Goal: Task Accomplishment & Management: Manage account settings

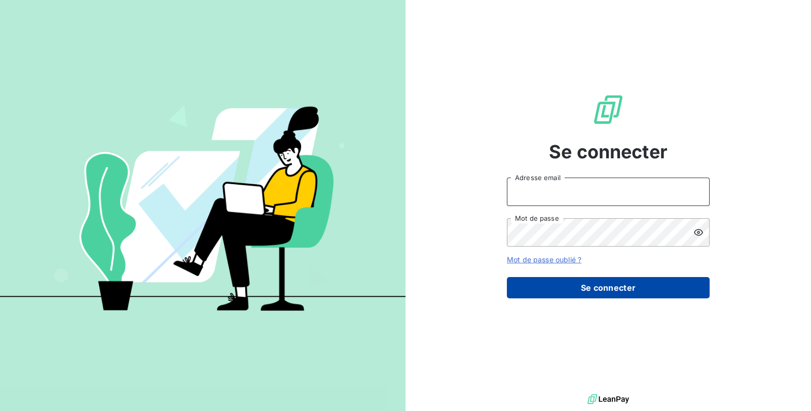
type input "[PERSON_NAME][EMAIL_ADDRESS][DOMAIN_NAME]"
click at [613, 295] on button "Se connecter" at bounding box center [608, 287] width 203 height 21
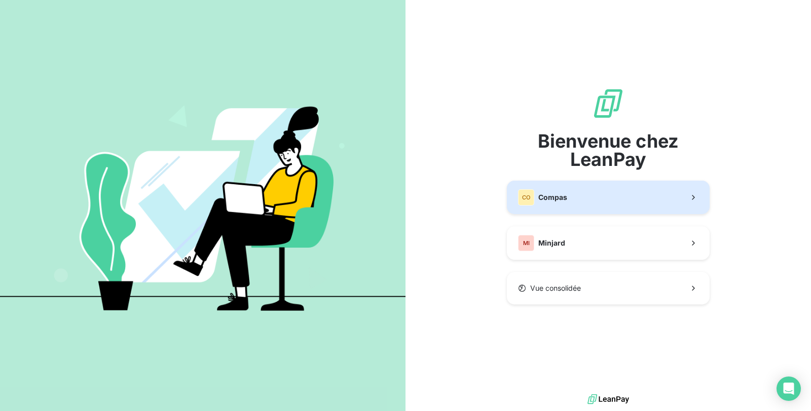
click at [626, 195] on button "CO Compas" at bounding box center [608, 197] width 203 height 33
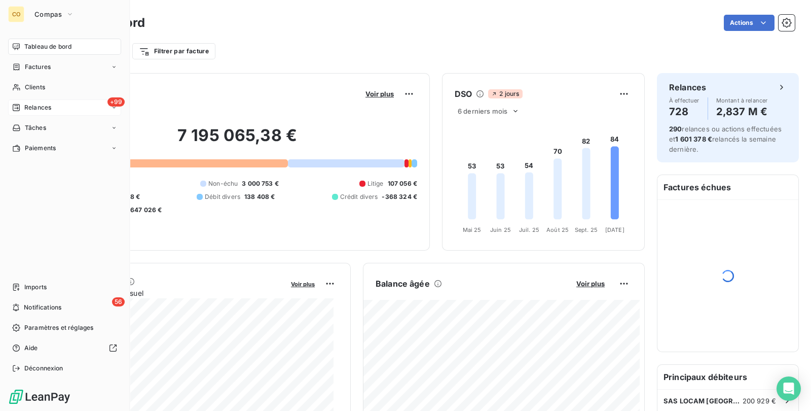
click at [18, 104] on icon at bounding box center [16, 107] width 7 height 7
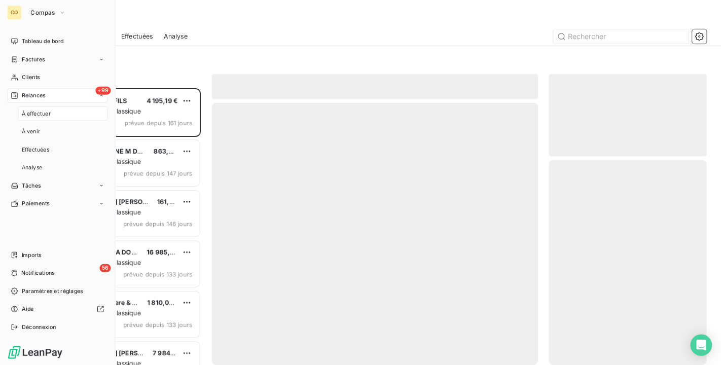
scroll to position [302, 167]
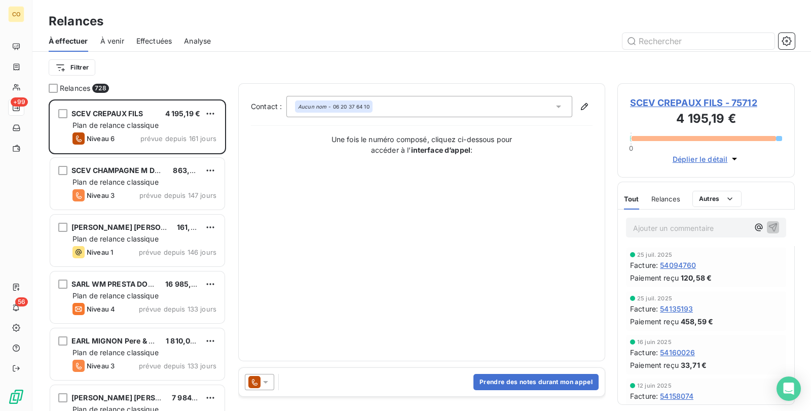
click at [377, 30] on div "À effectuer À venir Effectuées Analyse" at bounding box center [421, 40] width 779 height 21
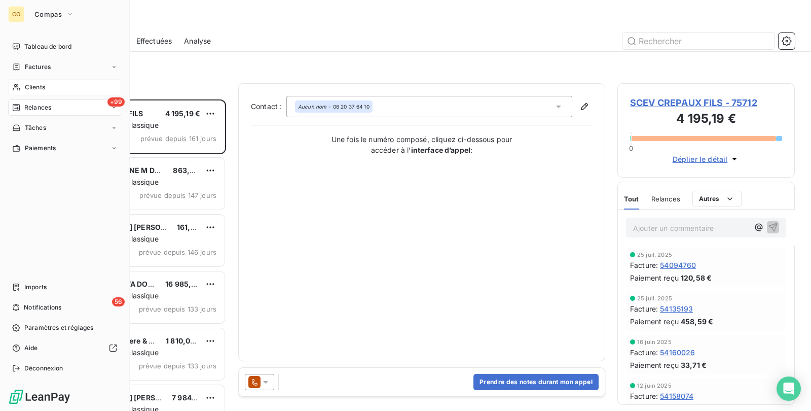
click at [28, 88] on span "Clients" at bounding box center [35, 87] width 20 height 9
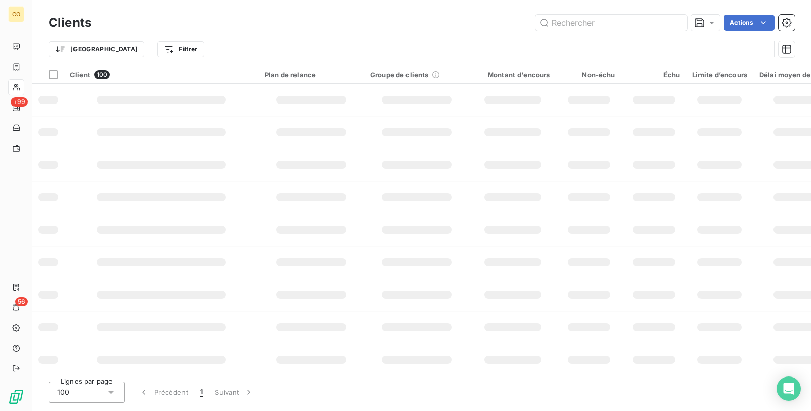
click at [720, 43] on div "Trier Filtrer" at bounding box center [410, 49] width 722 height 19
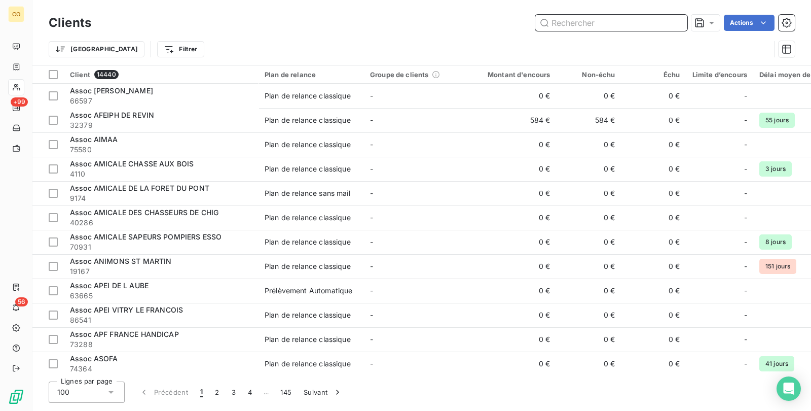
click at [633, 15] on input "text" at bounding box center [612, 23] width 152 height 16
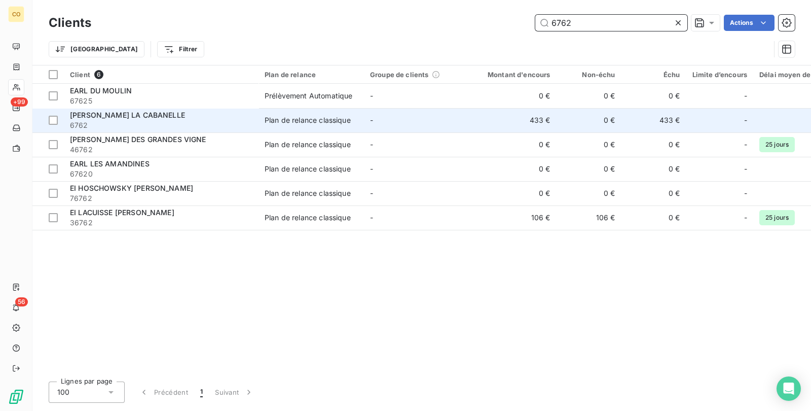
type input "6762"
click at [273, 119] on div "Plan de relance classique" at bounding box center [308, 120] width 86 height 10
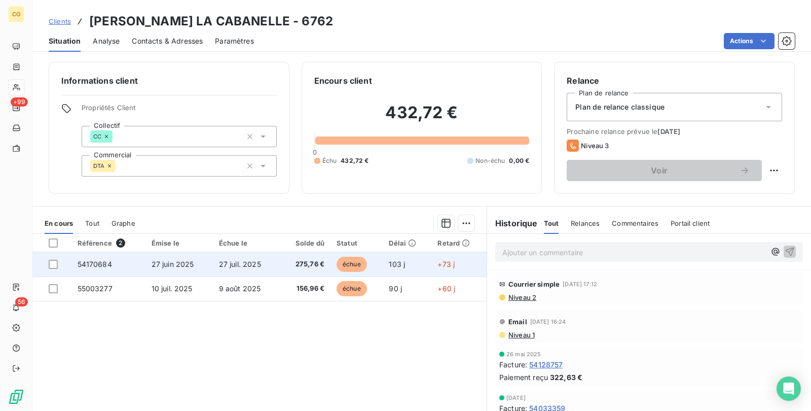
click at [257, 264] on span "27 juil. 2025" at bounding box center [240, 264] width 42 height 9
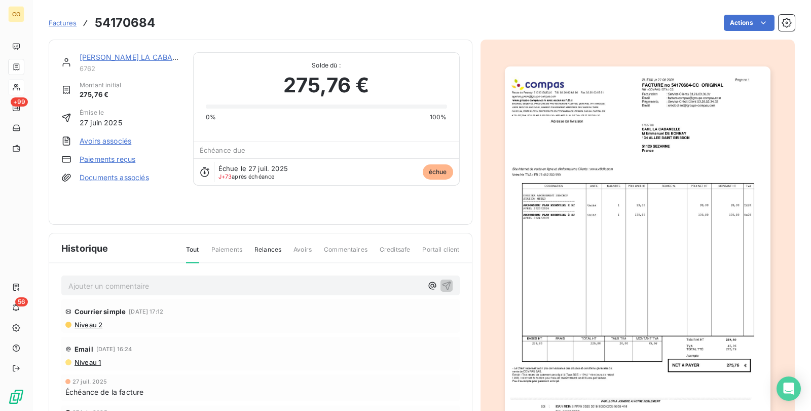
click at [638, 281] on img "button" at bounding box center [638, 254] width 266 height 376
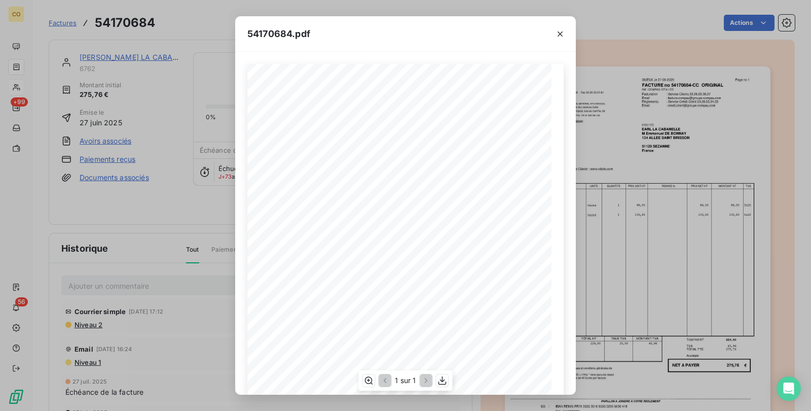
click at [369, 387] on div "1 sur 1" at bounding box center [406, 380] width 94 height 20
click at [369, 383] on icon "button" at bounding box center [369, 380] width 8 height 8
click at [553, 36] on button "button" at bounding box center [560, 34] width 16 height 16
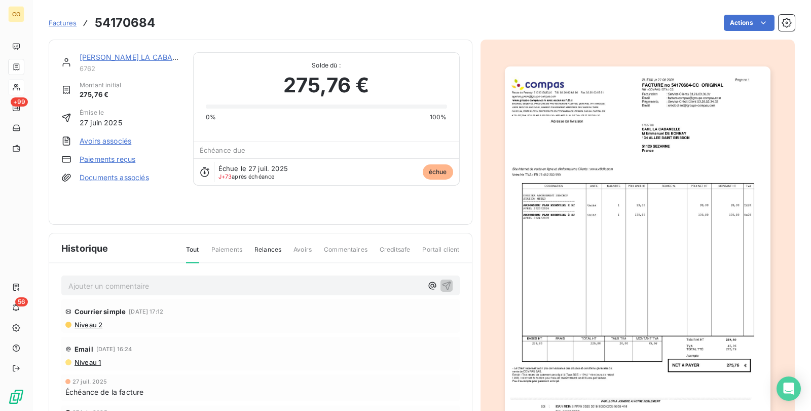
click at [128, 55] on link "[PERSON_NAME] LA CABANELLE" at bounding box center [137, 57] width 115 height 9
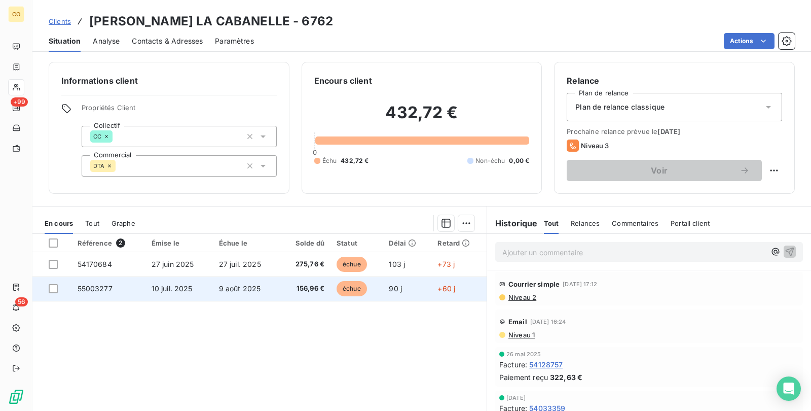
click at [323, 299] on td "156,96 €" at bounding box center [305, 288] width 51 height 24
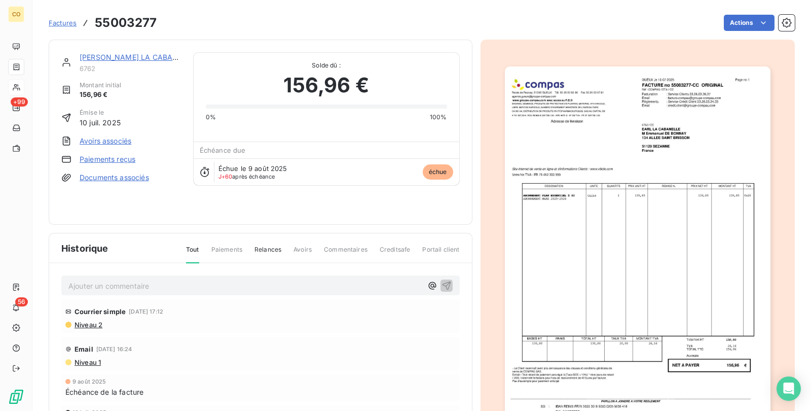
click at [515, 241] on img "button" at bounding box center [638, 254] width 266 height 376
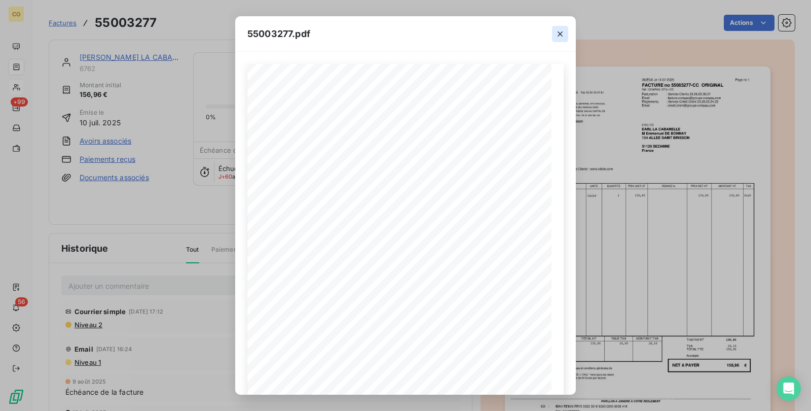
click at [564, 36] on icon "button" at bounding box center [560, 34] width 10 height 10
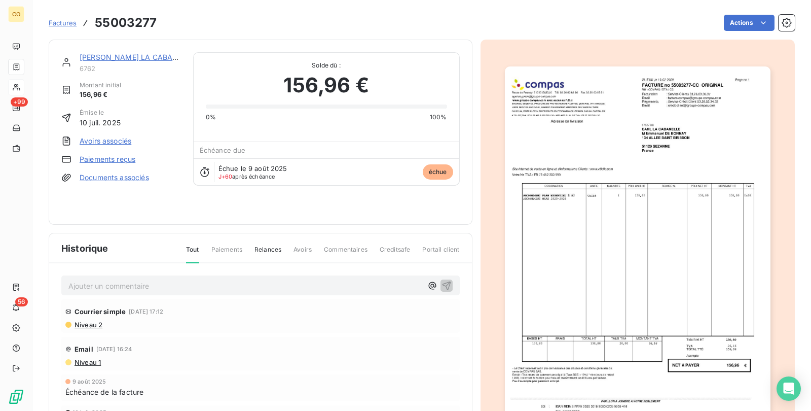
click at [117, 56] on link "[PERSON_NAME] LA CABANELLE" at bounding box center [137, 57] width 115 height 9
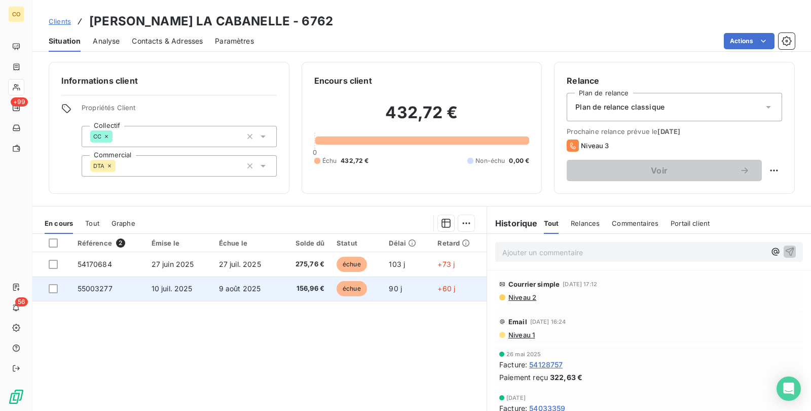
click at [269, 280] on td "9 août 2025" at bounding box center [246, 288] width 67 height 24
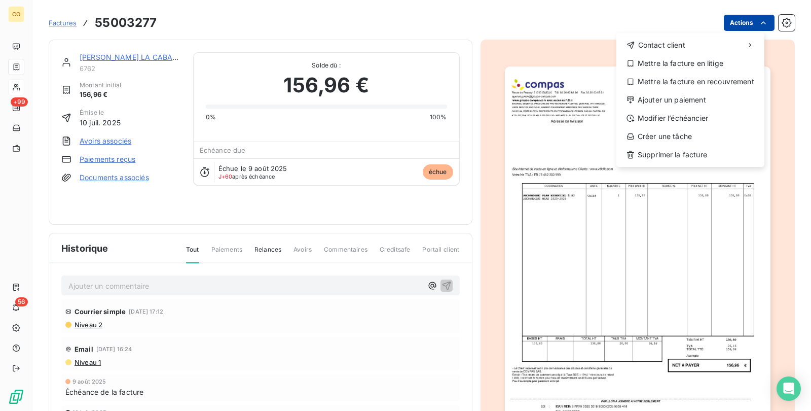
click at [761, 22] on html "CO +99 56 Factures 55003277 Actions Contact client Mettre la facture en litige …" at bounding box center [405, 205] width 811 height 411
click at [708, 61] on div "Mettre la facture en litige" at bounding box center [691, 63] width 140 height 16
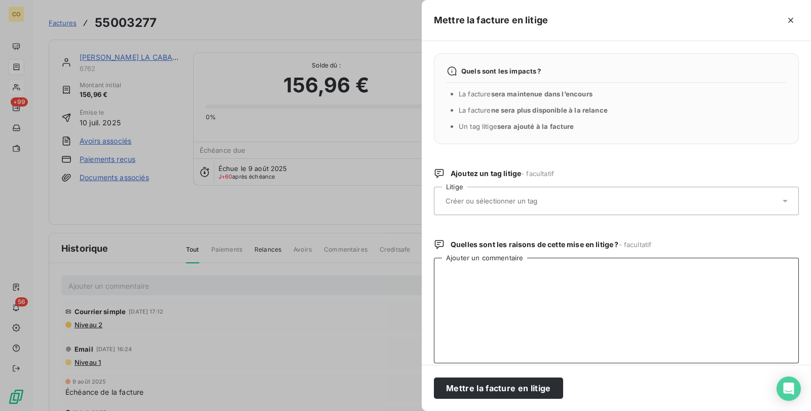
click at [498, 289] on textarea "Ajouter un commentaire" at bounding box center [616, 310] width 365 height 105
paste textarea "Bonsoir mesdames, je ne comprends pas à quoi correspondent ces factures car je …"
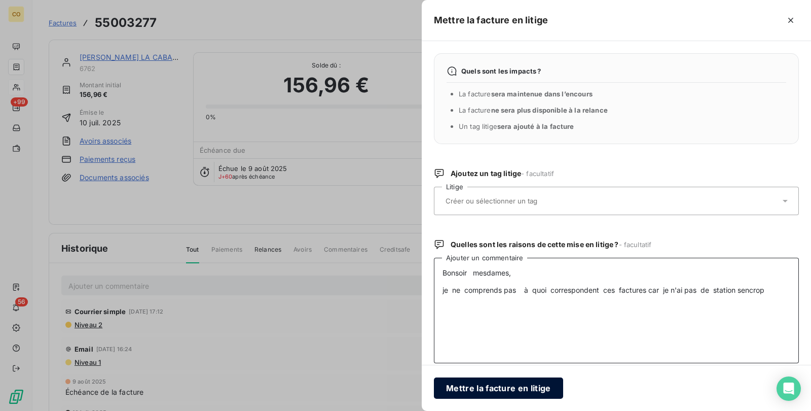
type textarea "Bonsoir mesdames, je ne comprends pas à quoi correspondent ces factures car je …"
click at [507, 386] on button "Mettre la facture en litige" at bounding box center [498, 387] width 129 height 21
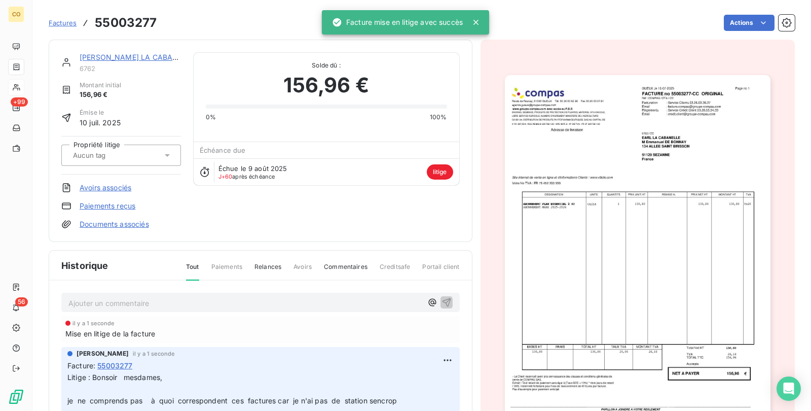
click at [102, 54] on link "[PERSON_NAME] LA CABANELLE" at bounding box center [137, 57] width 115 height 9
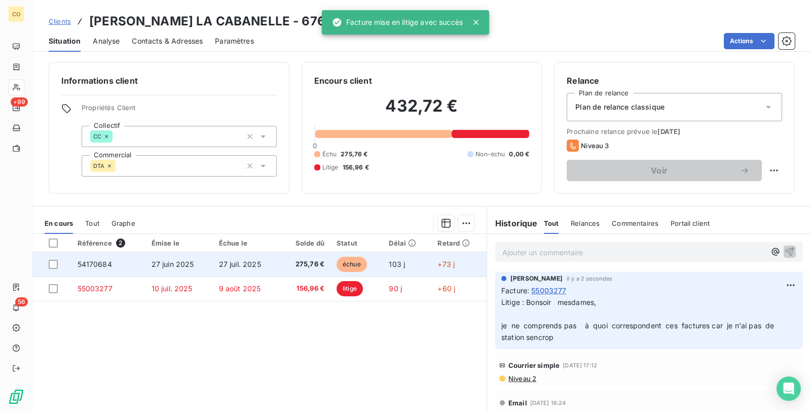
click at [255, 258] on td "27 juil. 2025" at bounding box center [246, 264] width 67 height 24
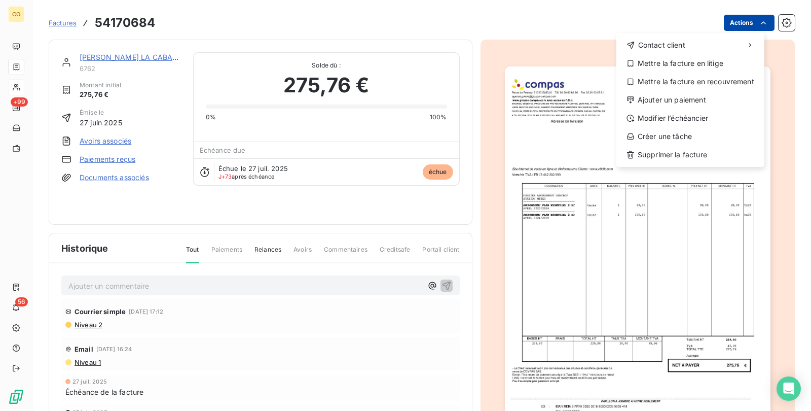
click at [745, 23] on html "CO +99 56 Factures 54170684 Actions Contact client Mettre la facture en litige …" at bounding box center [405, 205] width 811 height 411
click at [713, 59] on div "Mettre la facture en litige" at bounding box center [691, 63] width 140 height 16
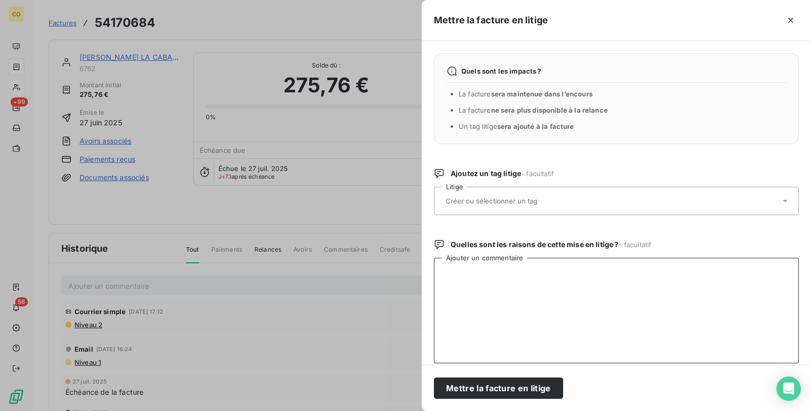
click at [493, 294] on textarea "Ajouter un commentaire" at bounding box center [616, 310] width 365 height 105
paste textarea "Bonsoir mesdames, je ne comprends pas à quoi correspondent ces factures car je …"
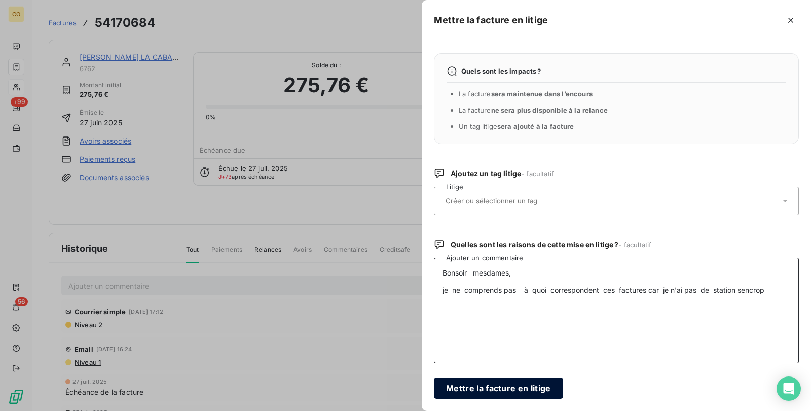
type textarea "Bonsoir mesdames, je ne comprends pas à quoi correspondent ces factures car je …"
click at [489, 383] on button "Mettre la facture en litige" at bounding box center [498, 387] width 129 height 21
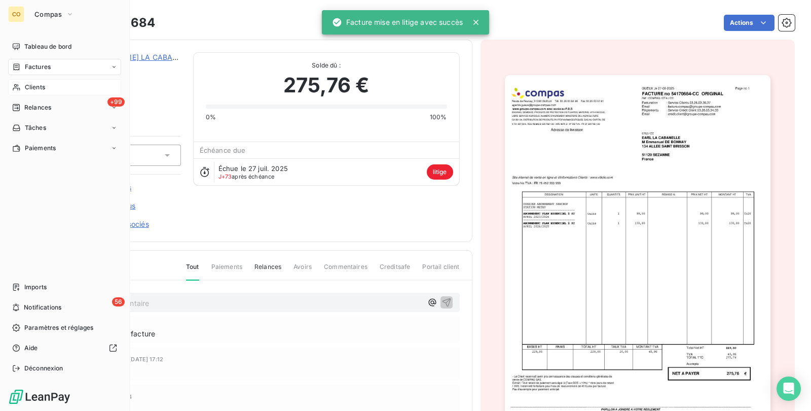
click at [58, 86] on div "Clients" at bounding box center [64, 87] width 113 height 16
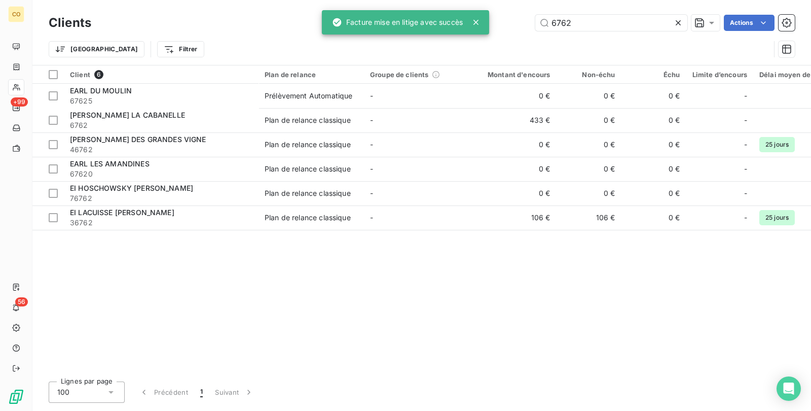
drag, startPoint x: 627, startPoint y: 21, endPoint x: 352, endPoint y: 2, distance: 275.1
click at [352, 2] on div "Clients 6762 Actions Trier Filtrer" at bounding box center [421, 32] width 779 height 65
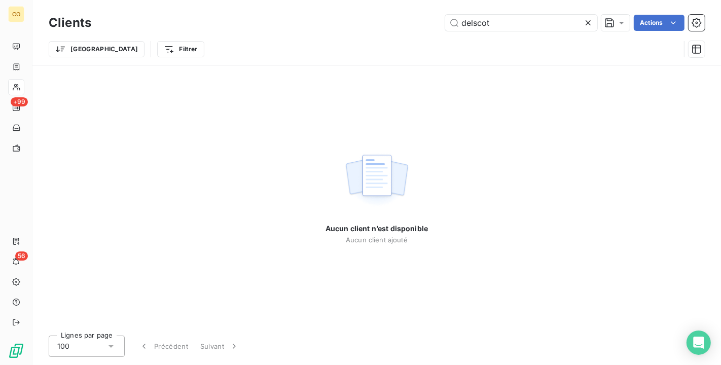
click at [465, 52] on div "Trier Filtrer" at bounding box center [364, 49] width 631 height 19
drag, startPoint x: 508, startPoint y: 22, endPoint x: 278, endPoint y: 13, distance: 229.9
click at [278, 13] on div "Clients delscot Actions" at bounding box center [377, 22] width 656 height 21
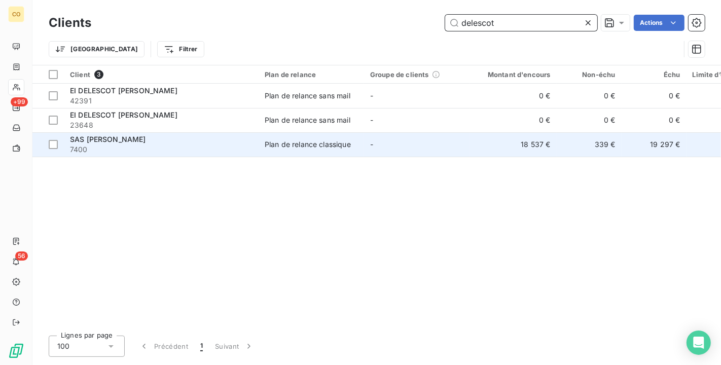
type input "delescot"
click at [162, 149] on span "7400" at bounding box center [161, 150] width 183 height 10
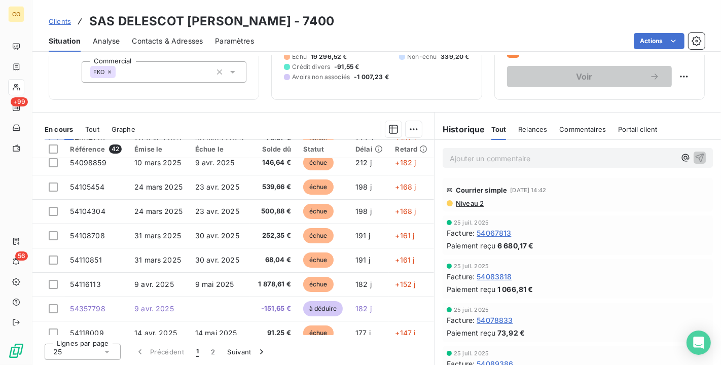
scroll to position [56, 0]
click at [456, 208] on div "Courrier simple [DATE] 14:42 Niveau 2" at bounding box center [578, 194] width 270 height 33
click at [467, 202] on span "Niveau 2" at bounding box center [469, 203] width 29 height 8
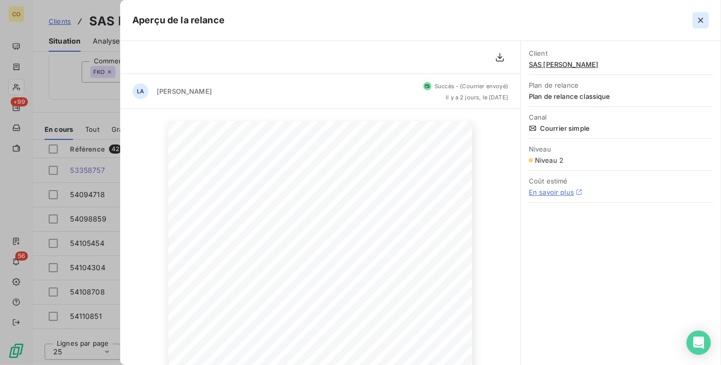
click at [703, 23] on icon "button" at bounding box center [701, 20] width 10 height 10
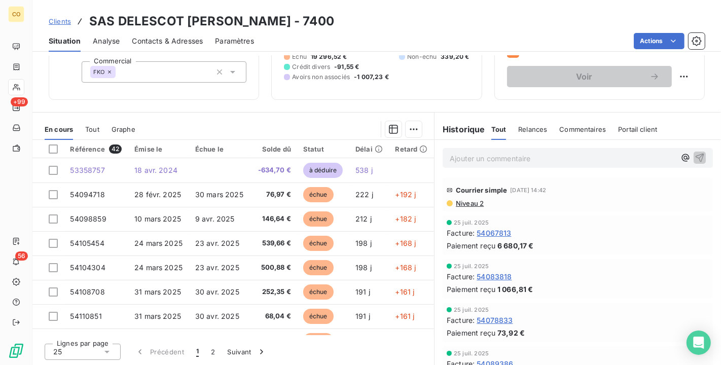
click at [568, 2] on div "Clients SAS DELESCOT [PERSON_NAME] - 7400 Situation Analyse Contacts & Adresses…" at bounding box center [376, 26] width 689 height 52
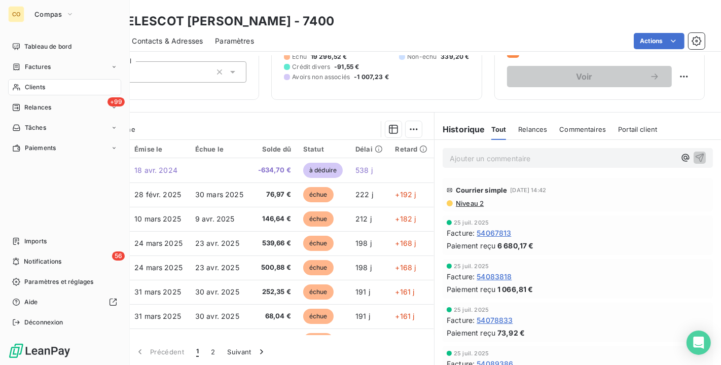
click at [30, 86] on span "Clients" at bounding box center [35, 87] width 20 height 9
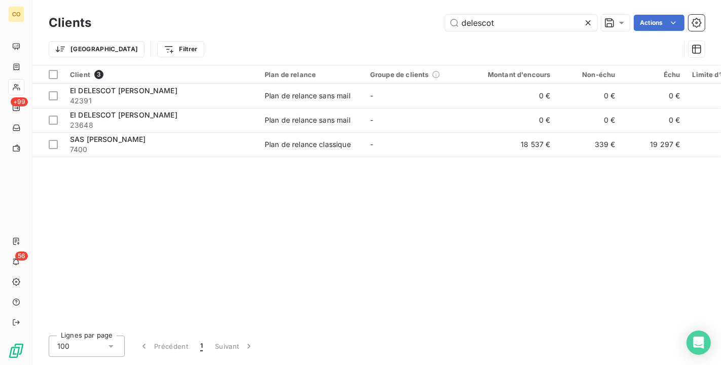
drag, startPoint x: 382, startPoint y: 7, endPoint x: 138, endPoint y: -18, distance: 245.2
click at [138, 0] on html "CO +99 56 Clients delescot Actions Trier Filtrer Client 3 Plan de relance Group…" at bounding box center [360, 182] width 721 height 365
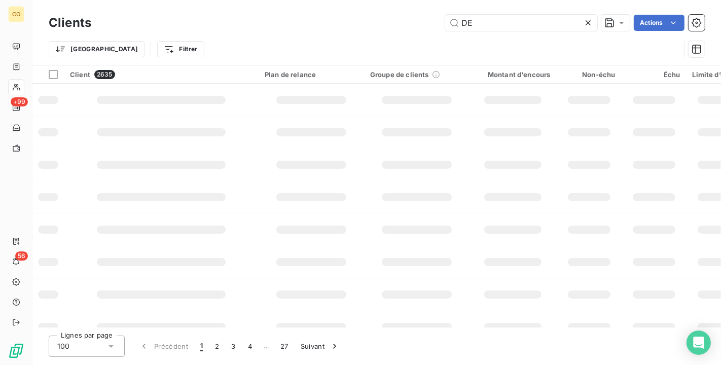
type input "D"
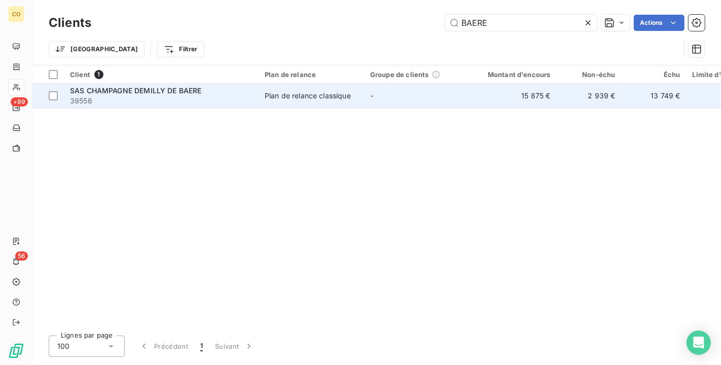
type input "BAERE"
click at [176, 91] on span "SAS CHAMPAGNE DEMILLY DE BAERE" at bounding box center [136, 90] width 132 height 9
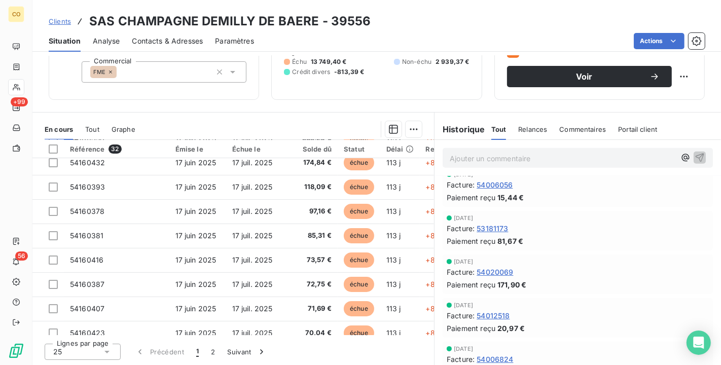
scroll to position [1014, 0]
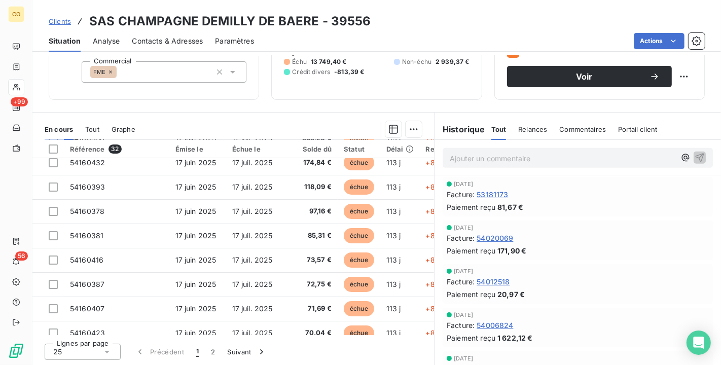
drag, startPoint x: 575, startPoint y: 22, endPoint x: 535, endPoint y: 14, distance: 40.8
click at [576, 16] on div "Clients SAS CHAMPAGNE DEMILLY DE BAERE - 39556" at bounding box center [376, 21] width 689 height 18
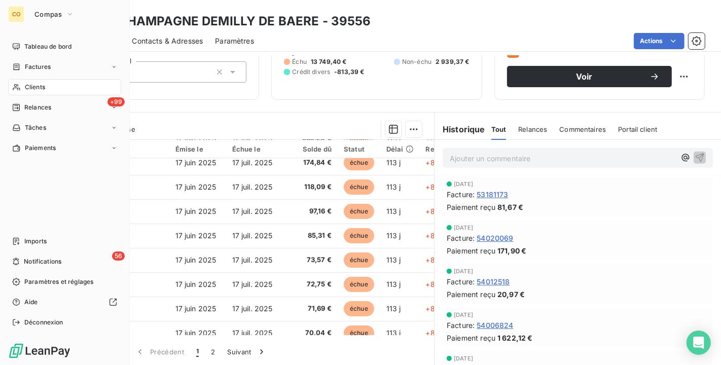
click at [38, 85] on span "Clients" at bounding box center [35, 87] width 20 height 9
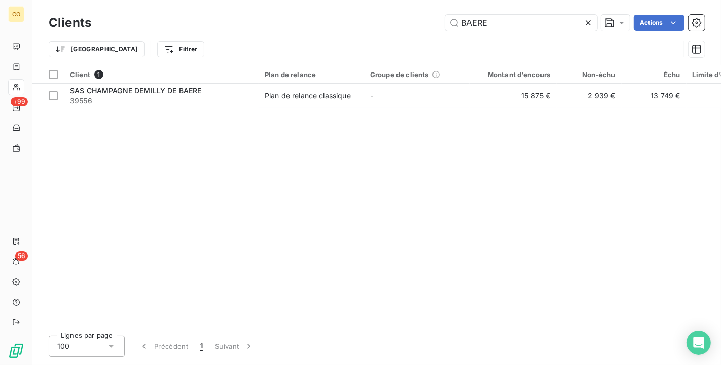
drag, startPoint x: 520, startPoint y: 20, endPoint x: 33, endPoint y: -18, distance: 488.4
click at [33, 0] on html "CO +99 56 Clients BAERE Actions Trier Filtrer Client 1 Plan de relance Groupe d…" at bounding box center [360, 182] width 721 height 365
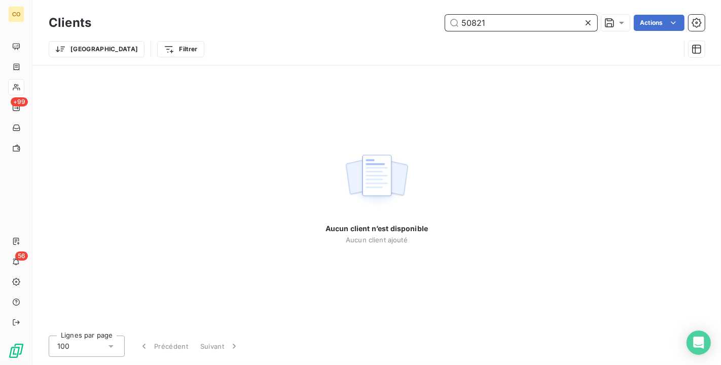
click at [497, 16] on input "50821" at bounding box center [521, 23] width 152 height 16
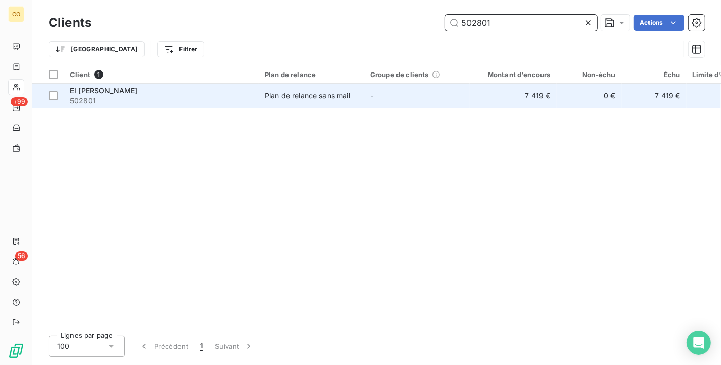
type input "502801"
click at [463, 104] on td "-" at bounding box center [416, 96] width 105 height 24
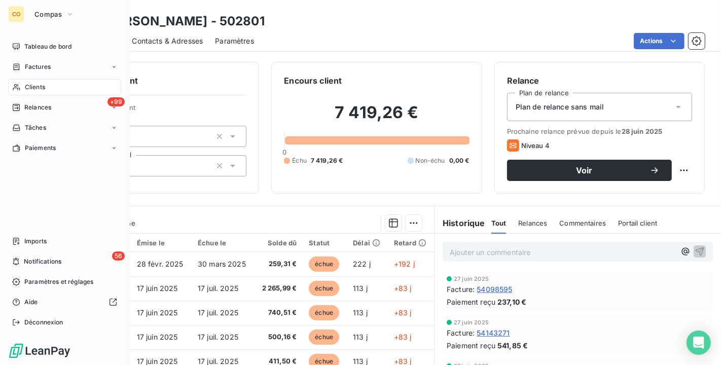
click at [39, 85] on span "Clients" at bounding box center [35, 87] width 20 height 9
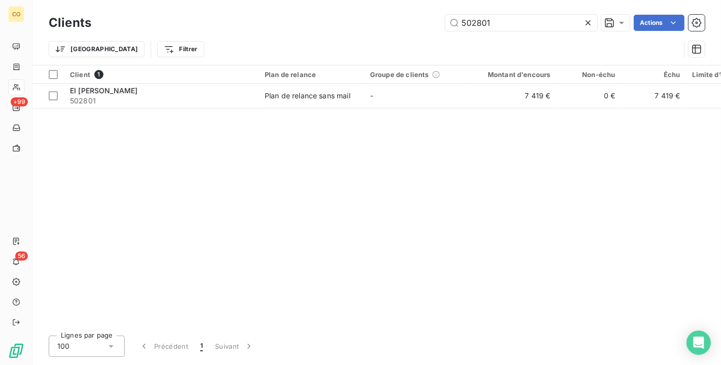
drag, startPoint x: 527, startPoint y: 29, endPoint x: 192, endPoint y: -18, distance: 338.5
click at [192, 0] on html "CO +99 56 Clients 502801 Actions Trier Filtrer Client 1 Plan de relance Groupe …" at bounding box center [360, 182] width 721 height 365
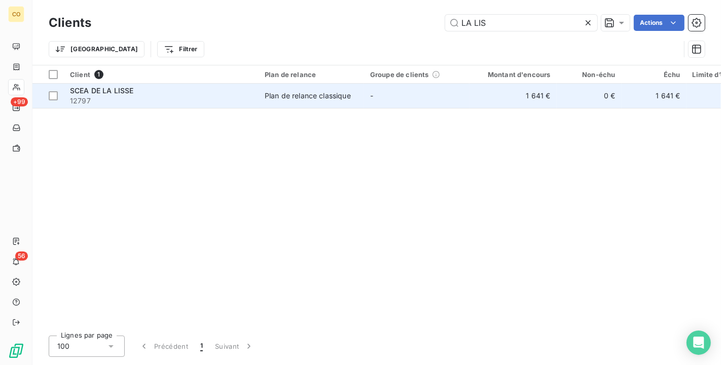
type input "LA LIS"
click at [349, 95] on td "Plan de relance classique" at bounding box center [311, 96] width 105 height 24
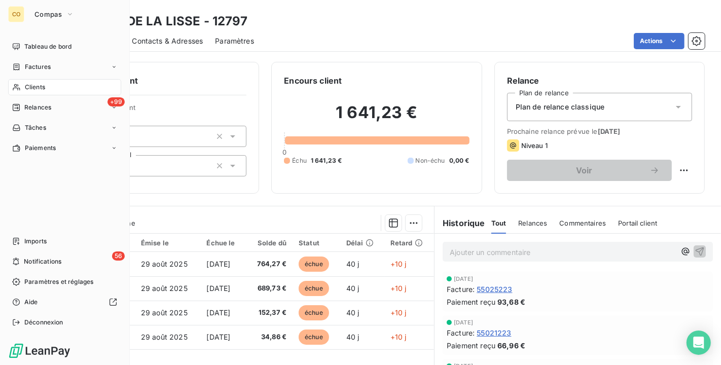
click at [60, 85] on div "Clients" at bounding box center [64, 87] width 113 height 16
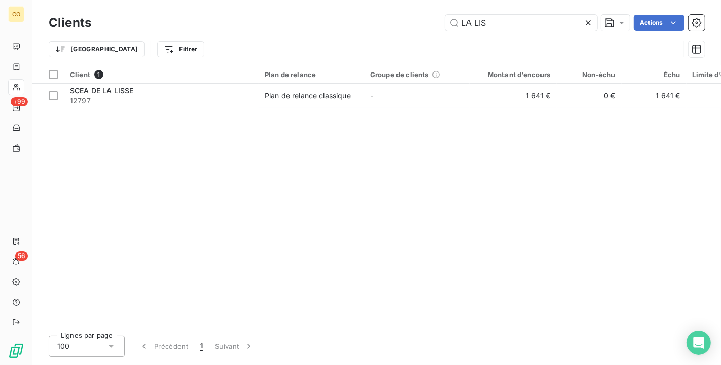
drag, startPoint x: 552, startPoint y: 17, endPoint x: 102, endPoint y: -18, distance: 451.3
click at [102, 0] on html "CO +99 56 Clients LA LIS Actions Trier Filtrer Client 1 Plan de relance Groupe …" at bounding box center [360, 182] width 721 height 365
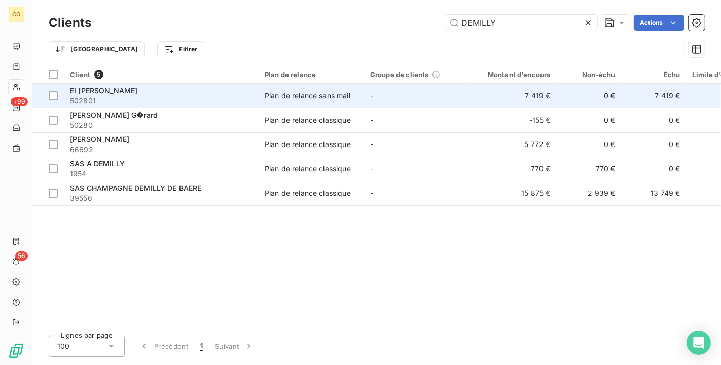
type input "DEMILLY"
click at [171, 102] on span "502801" at bounding box center [161, 101] width 183 height 10
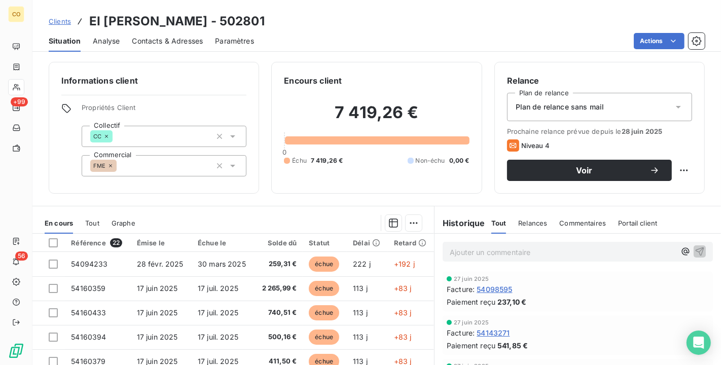
scroll to position [56, 0]
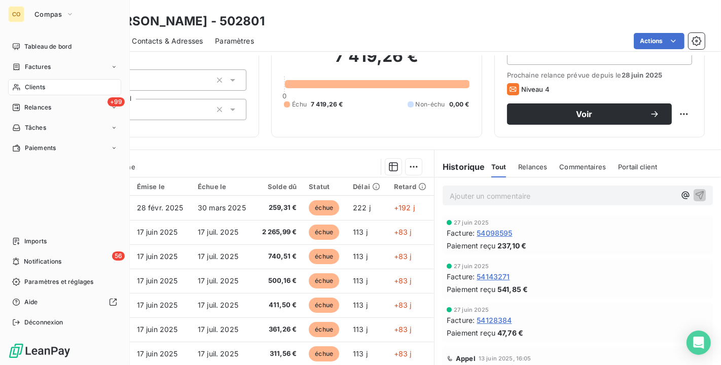
click at [29, 81] on div "Clients" at bounding box center [64, 87] width 113 height 16
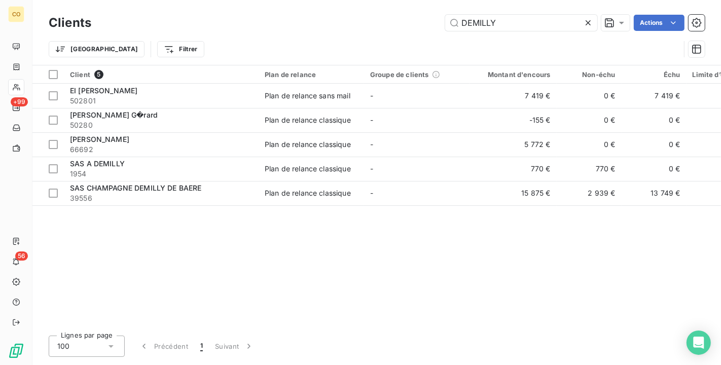
drag, startPoint x: 542, startPoint y: 13, endPoint x: 537, endPoint y: 10, distance: 5.7
click at [541, 13] on div "Clients DEMILLY Actions" at bounding box center [377, 22] width 656 height 21
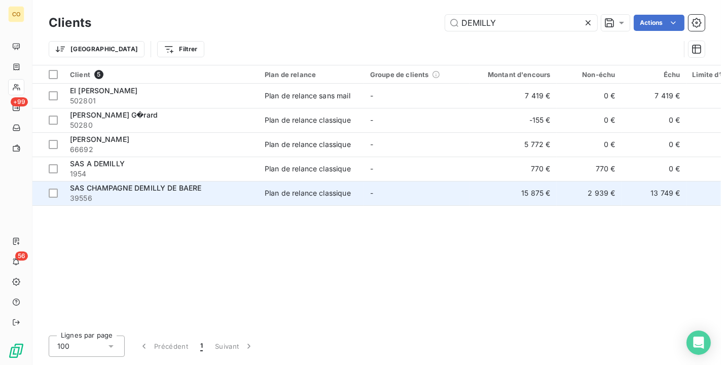
click at [171, 195] on span "39556" at bounding box center [161, 198] width 183 height 10
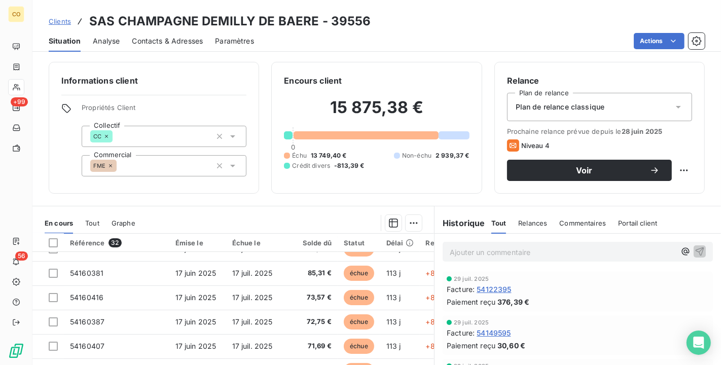
scroll to position [56, 0]
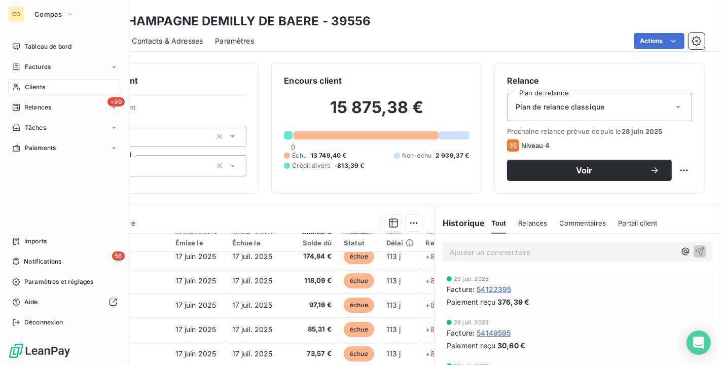
click at [37, 87] on span "Clients" at bounding box center [35, 87] width 20 height 9
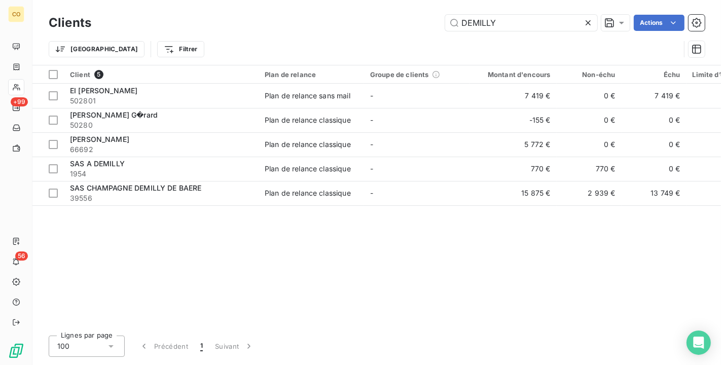
drag, startPoint x: 509, startPoint y: 23, endPoint x: 187, endPoint y: -18, distance: 324.7
click at [187, 0] on html "CO +99 56 Clients DEMILLY Actions Trier Filtrer Client 5 Plan de relance Groupe…" at bounding box center [360, 182] width 721 height 365
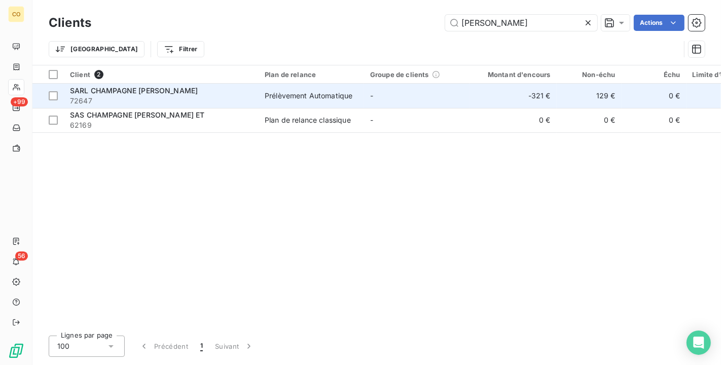
type input "[PERSON_NAME]"
click at [245, 89] on div "SARL CHAMPAGNE [PERSON_NAME]" at bounding box center [161, 91] width 183 height 10
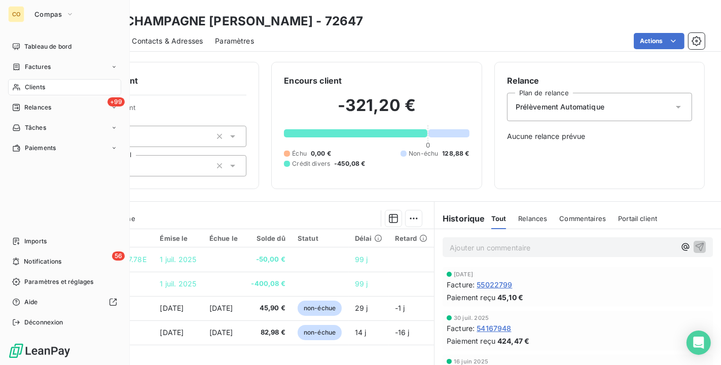
click at [33, 81] on div "Clients" at bounding box center [64, 87] width 113 height 16
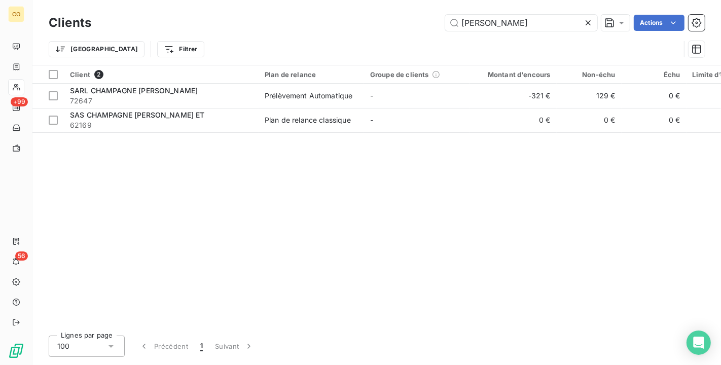
drag, startPoint x: 516, startPoint y: 21, endPoint x: 23, endPoint y: 0, distance: 493.4
click at [23, 0] on div "CO +99 56 Clients [PERSON_NAME] Actions Trier Filtrer Client 2 Plan de relance …" at bounding box center [360, 182] width 721 height 365
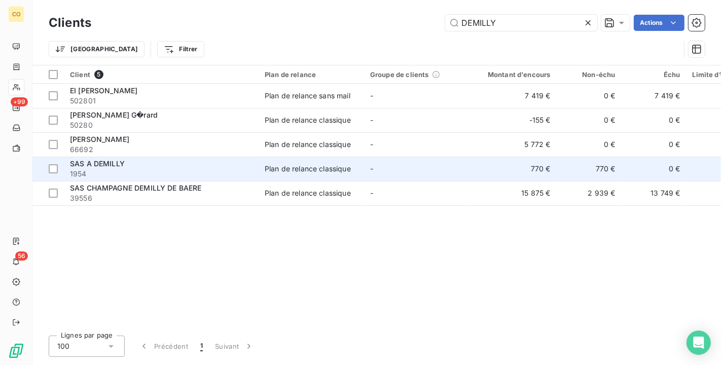
type input "DEMILLY"
click at [204, 180] on td "SAS A DEMILLY 1954" at bounding box center [161, 169] width 195 height 24
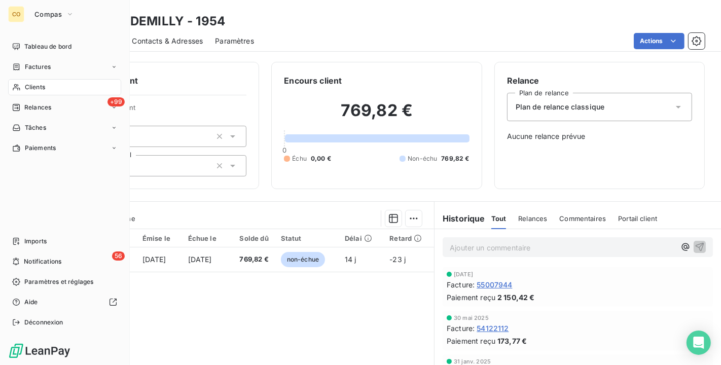
click at [42, 90] on span "Clients" at bounding box center [35, 87] width 20 height 9
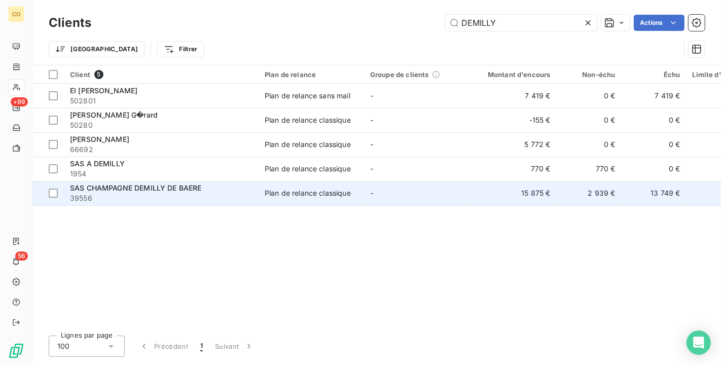
click at [197, 196] on span "39556" at bounding box center [161, 198] width 183 height 10
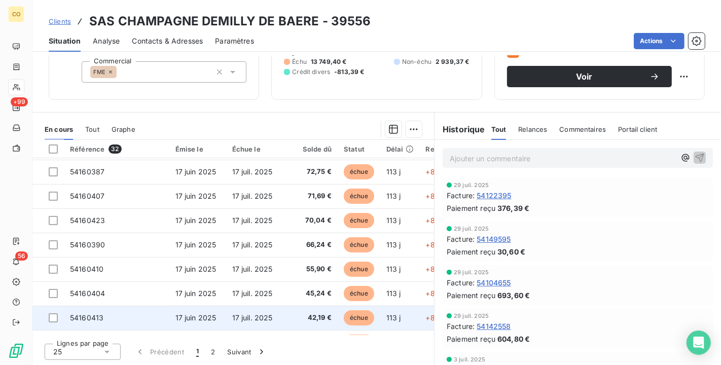
scroll to position [225, 0]
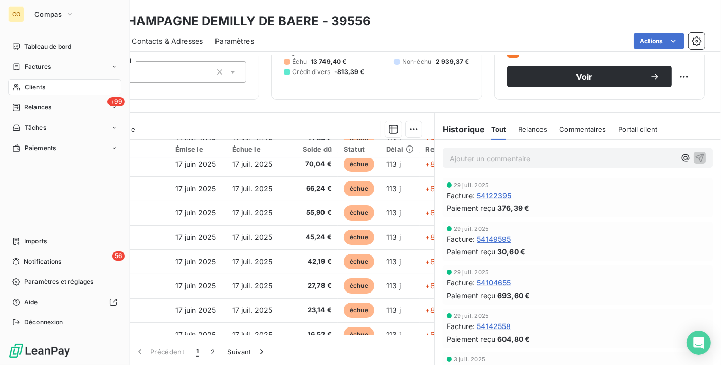
click at [37, 85] on span "Clients" at bounding box center [35, 87] width 20 height 9
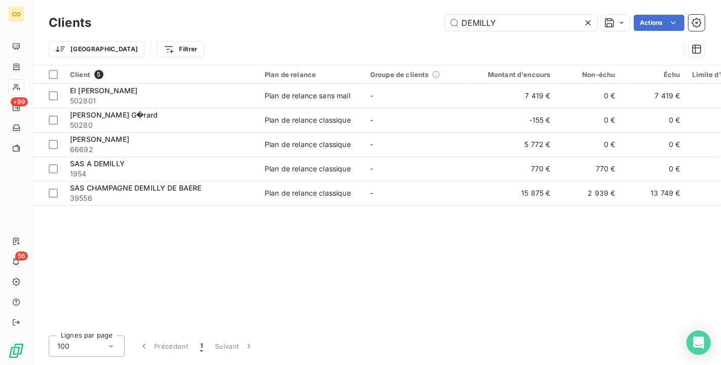
drag, startPoint x: 517, startPoint y: 27, endPoint x: 163, endPoint y: -18, distance: 357.4
click at [163, 0] on html "CO +99 56 Clients DEMILLY Actions Trier Filtrer Client 5 Plan de relance Groupe…" at bounding box center [360, 182] width 721 height 365
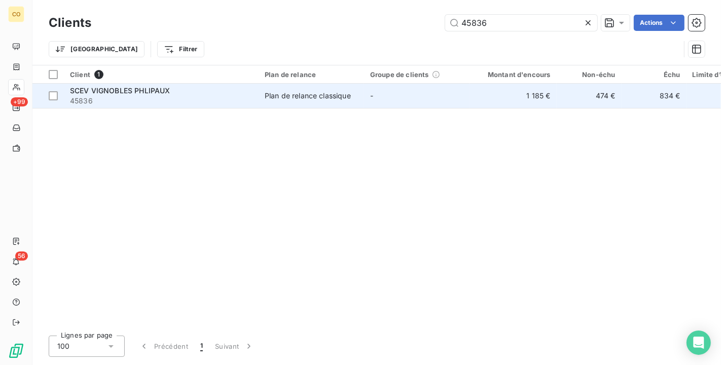
type input "45836"
click at [310, 97] on div "Plan de relance classique" at bounding box center [308, 96] width 86 height 10
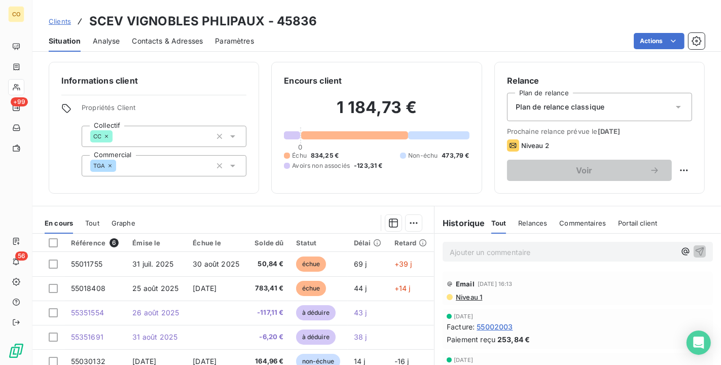
scroll to position [56, 0]
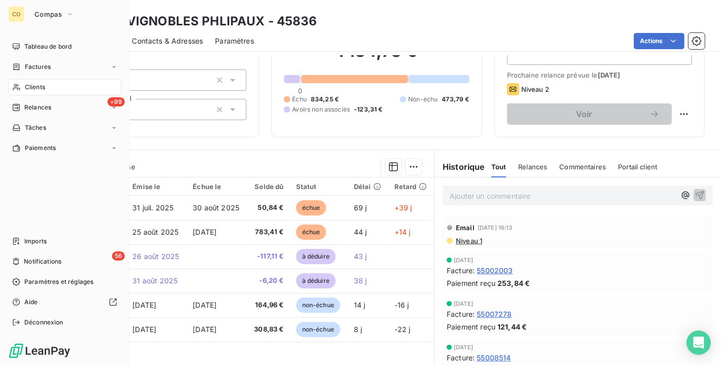
click at [19, 85] on icon at bounding box center [16, 87] width 9 height 8
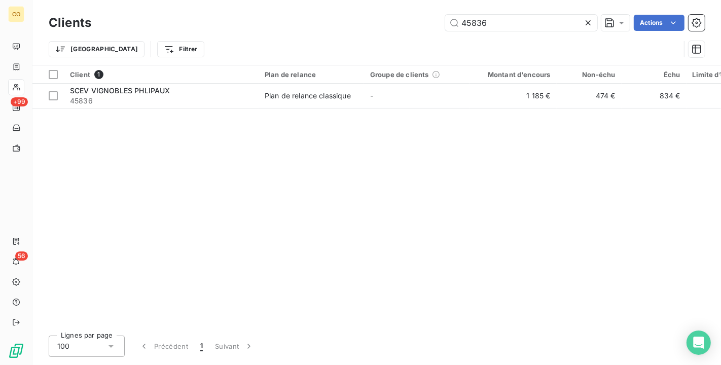
drag, startPoint x: 420, startPoint y: 4, endPoint x: 258, endPoint y: -18, distance: 163.8
click at [258, 0] on html "CO +99 56 Clients 45836 Actions Trier Filtrer Client 1 Plan de relance Groupe d…" at bounding box center [360, 182] width 721 height 365
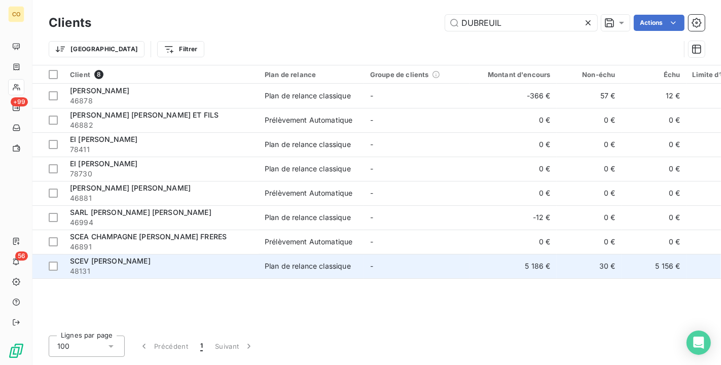
type input "DUBREUIL"
click at [132, 272] on span "48131" at bounding box center [161, 271] width 183 height 10
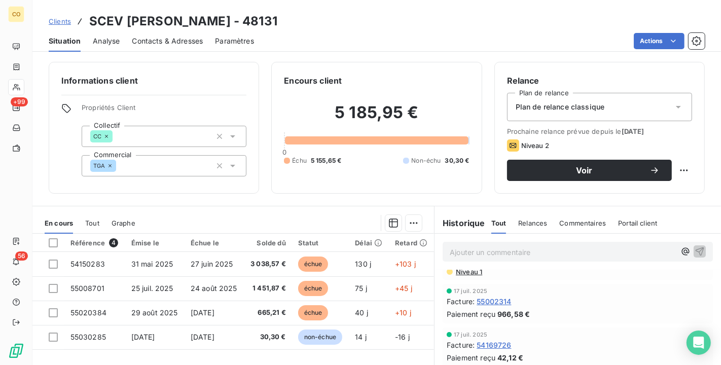
scroll to position [56, 0]
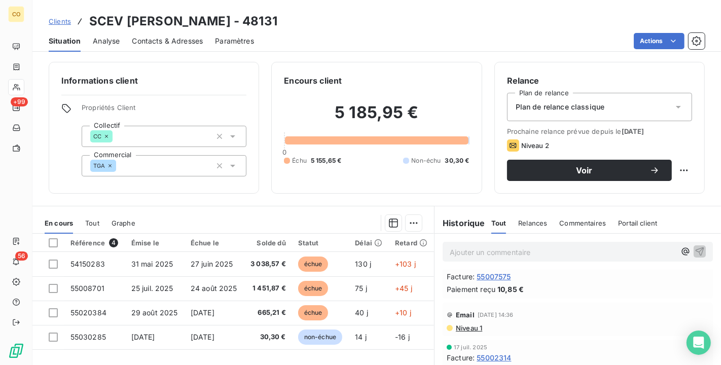
click at [562, 10] on div "Clients SCEV [PERSON_NAME] - 48131 Situation Analyse Contacts & Adresses Paramè…" at bounding box center [376, 26] width 689 height 52
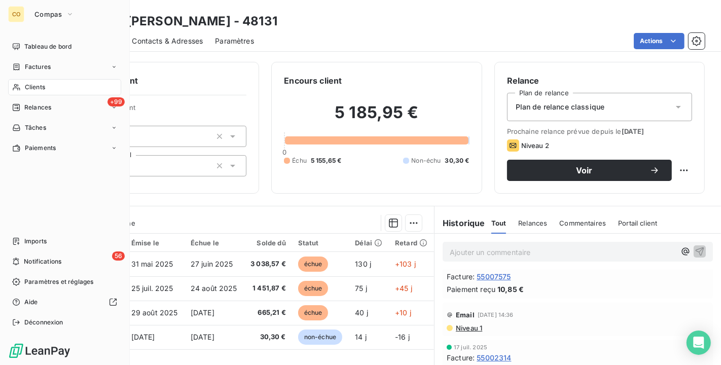
click at [48, 87] on div "Clients" at bounding box center [64, 87] width 113 height 16
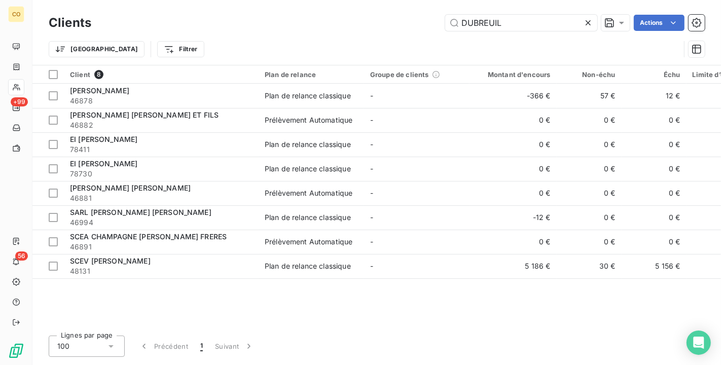
drag, startPoint x: 525, startPoint y: 24, endPoint x: 228, endPoint y: 30, distance: 297.3
click at [228, 30] on div "[PERSON_NAME] Actions" at bounding box center [404, 23] width 602 height 16
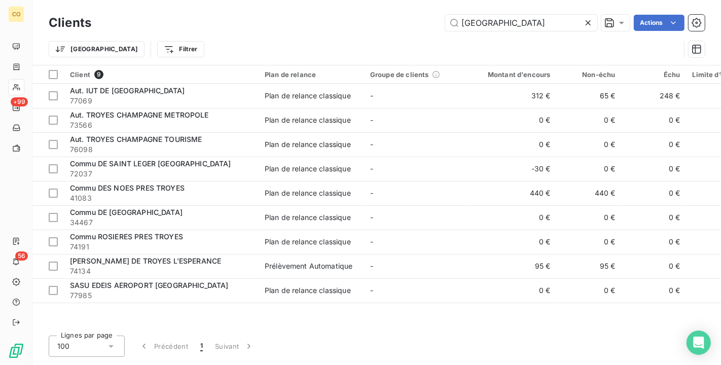
click at [243, 28] on div "TROYES Actions" at bounding box center [404, 23] width 602 height 16
drag, startPoint x: 522, startPoint y: 21, endPoint x: 295, endPoint y: 13, distance: 226.9
click at [295, 13] on div "Clients TROYES Actions" at bounding box center [377, 22] width 656 height 21
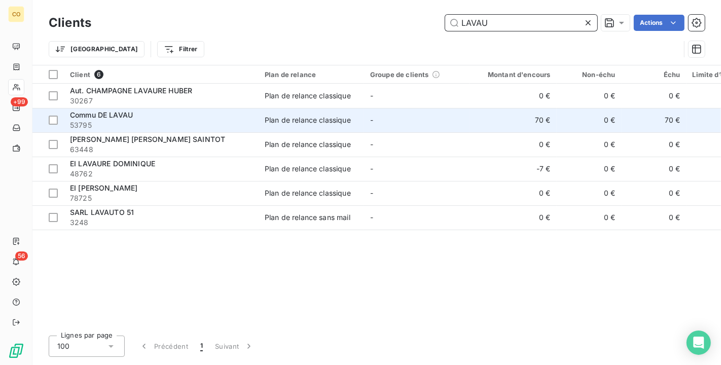
type input "LAVAU"
click at [222, 123] on span "53795" at bounding box center [161, 125] width 183 height 10
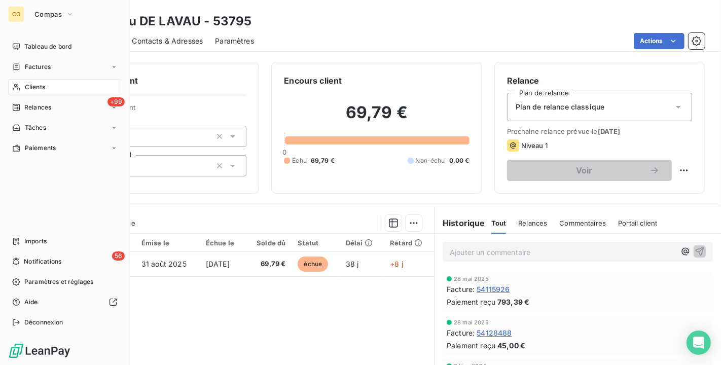
click at [30, 85] on span "Clients" at bounding box center [35, 87] width 20 height 9
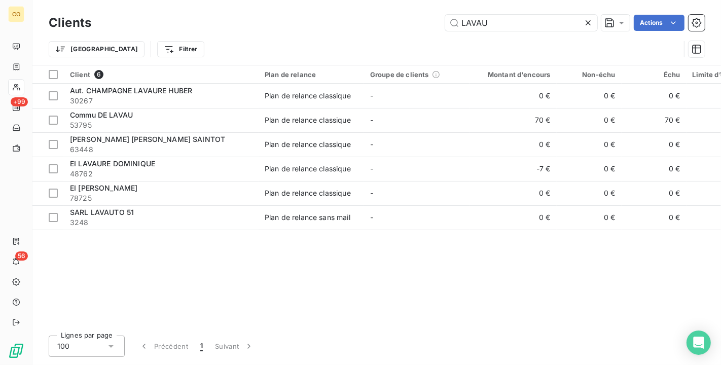
drag, startPoint x: 508, startPoint y: 21, endPoint x: 127, endPoint y: -18, distance: 382.9
click at [127, 0] on html "CO +99 56 Clients LAVAU Actions Trier Filtrer Client 6 Plan de relance Groupe d…" at bounding box center [360, 182] width 721 height 365
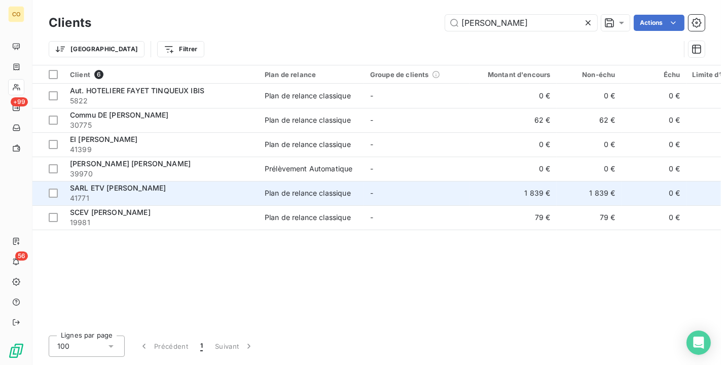
type input "[PERSON_NAME]"
click at [230, 190] on div "SARL ETV [PERSON_NAME]" at bounding box center [161, 188] width 183 height 10
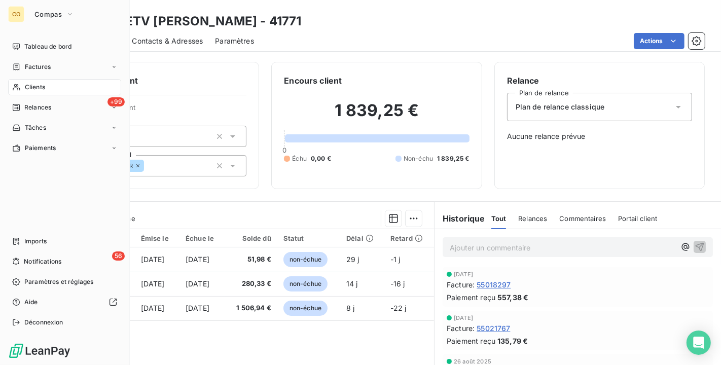
click at [28, 79] on div "Clients" at bounding box center [64, 87] width 113 height 16
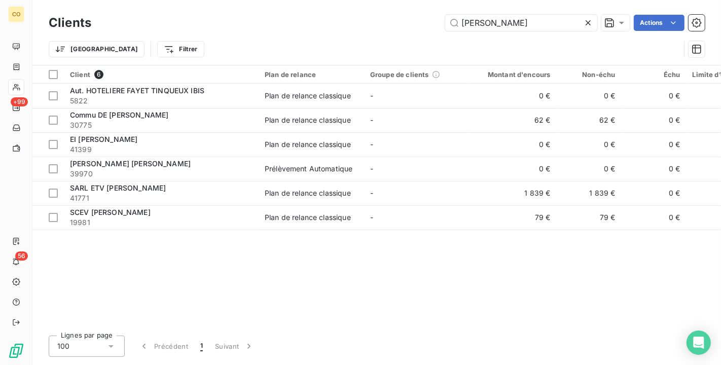
drag, startPoint x: 535, startPoint y: 19, endPoint x: 87, endPoint y: -18, distance: 448.9
click at [87, 0] on html "CO +99 56 Clients [PERSON_NAME] Actions Trier Filtrer Client 6 Plan de relance …" at bounding box center [360, 182] width 721 height 365
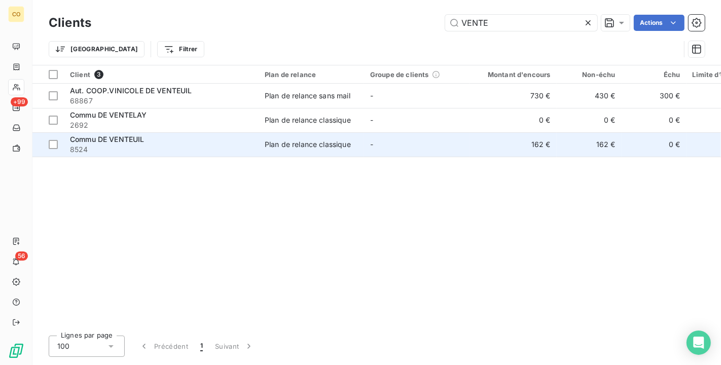
type input "VENTE"
click at [161, 140] on div "Commu DE VENTEUIL" at bounding box center [161, 139] width 183 height 10
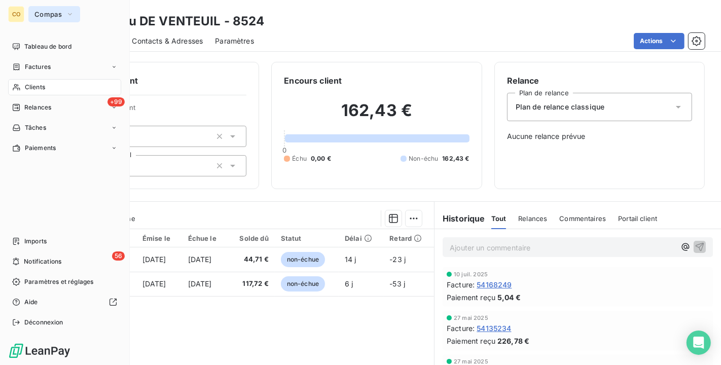
click at [36, 12] on span "Compas" at bounding box center [47, 14] width 27 height 8
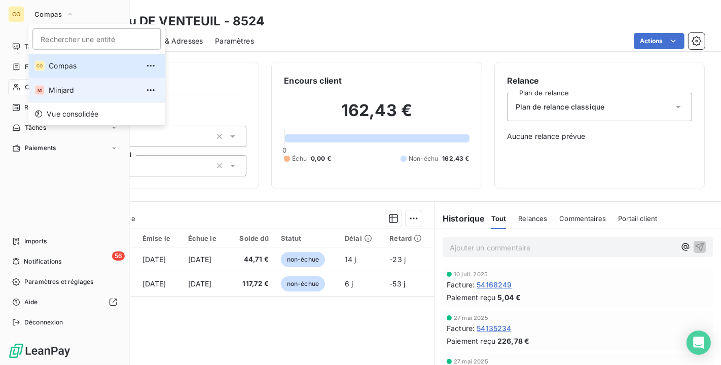
click at [61, 90] on span "Minjard" at bounding box center [94, 90] width 90 height 10
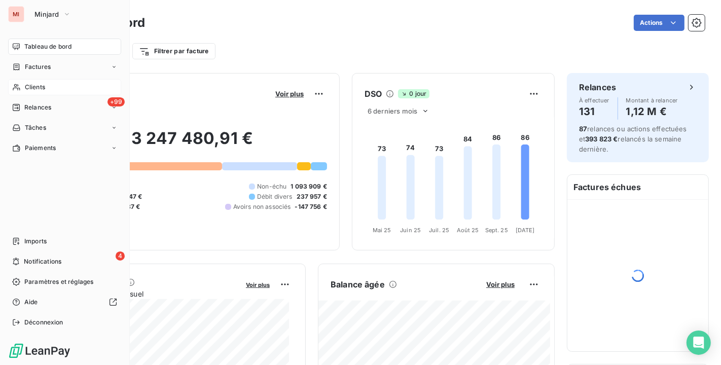
click at [25, 90] on span "Clients" at bounding box center [35, 87] width 20 height 9
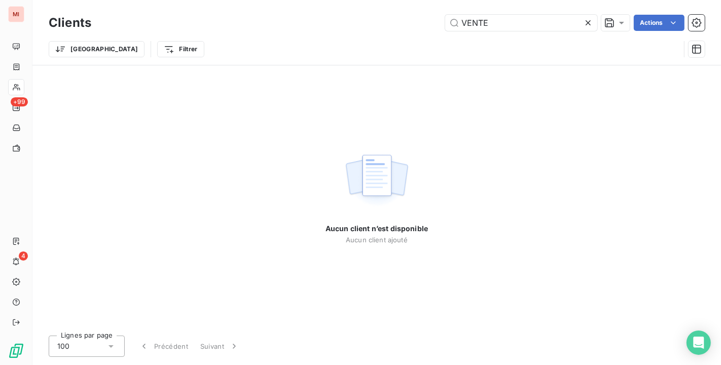
drag, startPoint x: 517, startPoint y: 21, endPoint x: 218, endPoint y: -18, distance: 301.8
click at [218, 0] on html "MI +99 4 Clients VENTE Actions Trier Filtrer Aucun client n’est disponible Aucu…" at bounding box center [360, 182] width 721 height 365
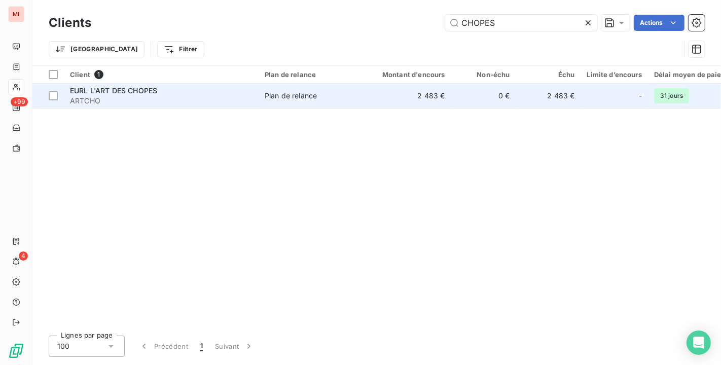
type input "CHOPES"
click at [167, 84] on td "EURL L'ART DES CHOPES ARTCHO" at bounding box center [161, 96] width 195 height 24
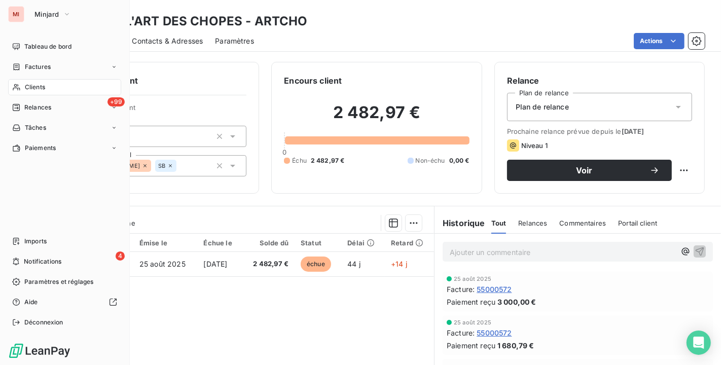
click at [22, 88] on div "Clients" at bounding box center [64, 87] width 113 height 16
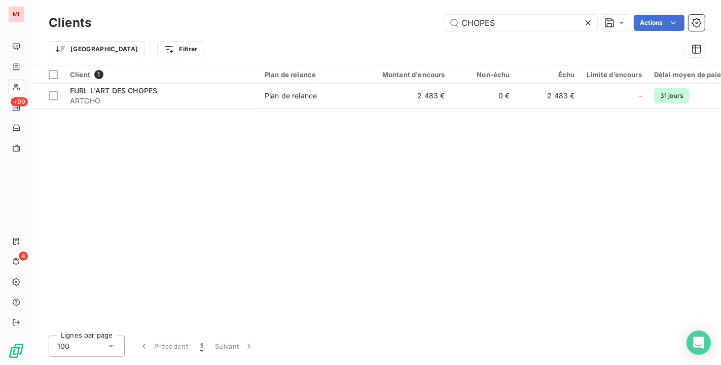
drag, startPoint x: 514, startPoint y: 25, endPoint x: 196, endPoint y: -18, distance: 320.9
click at [196, 0] on html "MI +99 4 Clients CHOPES Actions Trier Filtrer Client 1 Plan de relance Montant …" at bounding box center [360, 182] width 721 height 365
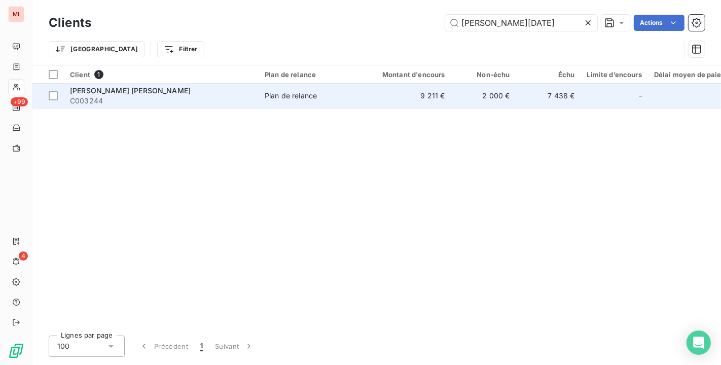
type input "[PERSON_NAME][DATE]"
click at [250, 103] on span "C003244" at bounding box center [161, 101] width 183 height 10
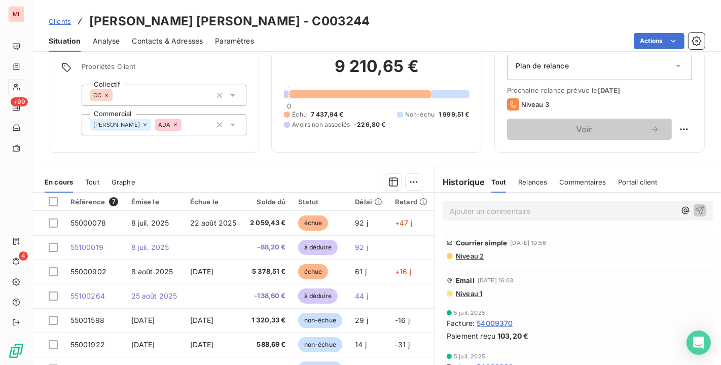
scroll to position [56, 0]
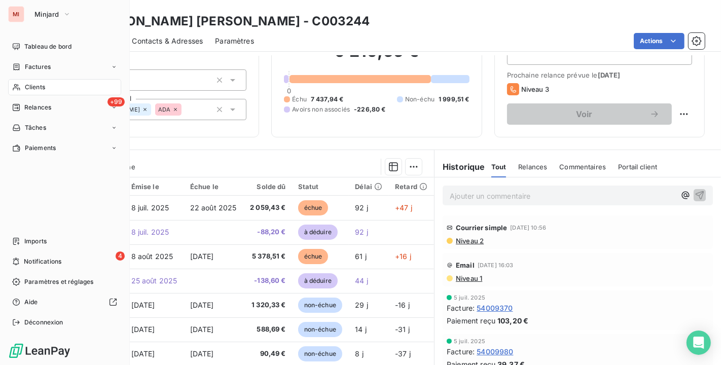
click at [28, 87] on span "Clients" at bounding box center [35, 87] width 20 height 9
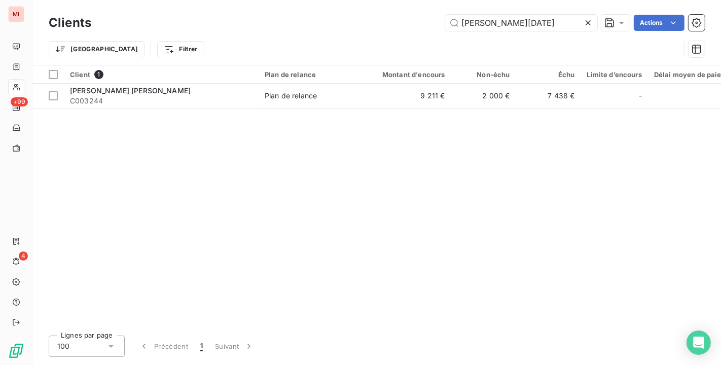
drag, startPoint x: 537, startPoint y: 25, endPoint x: 213, endPoint y: -11, distance: 326.6
click at [213, 0] on html "MI +99 4 Clients [PERSON_NAME] [DATE] Actions Trier Filtrer Client 1 Plan de re…" at bounding box center [360, 182] width 721 height 365
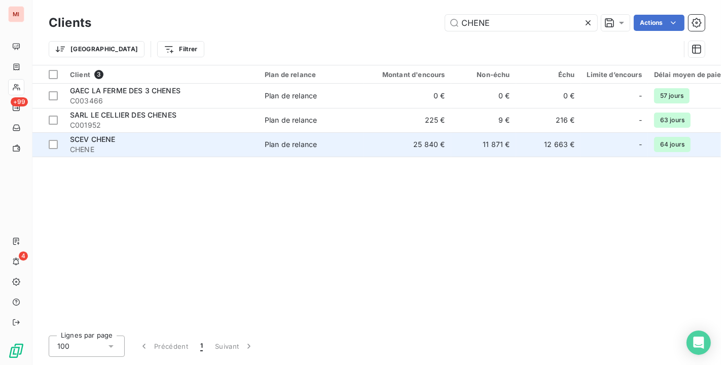
type input "CHENE"
click at [133, 149] on span "CHENE" at bounding box center [161, 150] width 183 height 10
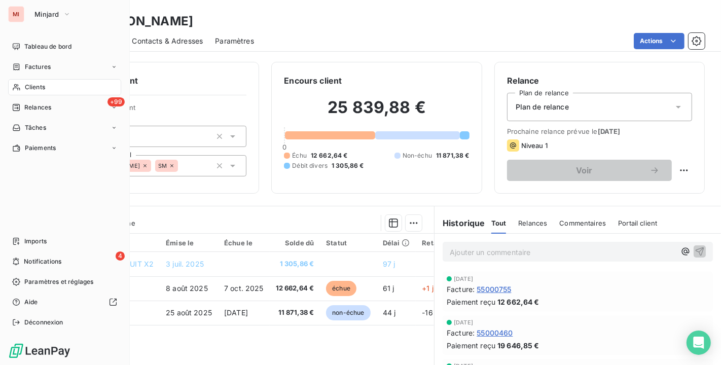
click at [31, 86] on span "Clients" at bounding box center [35, 87] width 20 height 9
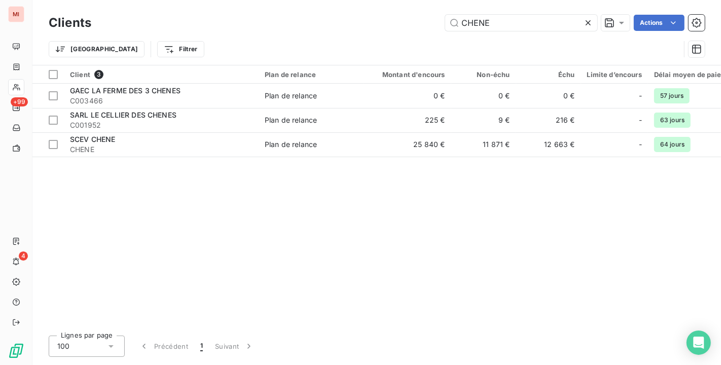
drag, startPoint x: 511, startPoint y: 25, endPoint x: 259, endPoint y: -16, distance: 255.3
click at [259, 0] on html "MI +99 4 Clients CHENE Actions Trier Filtrer Client 3 Plan de relance Montant d…" at bounding box center [360, 182] width 721 height 365
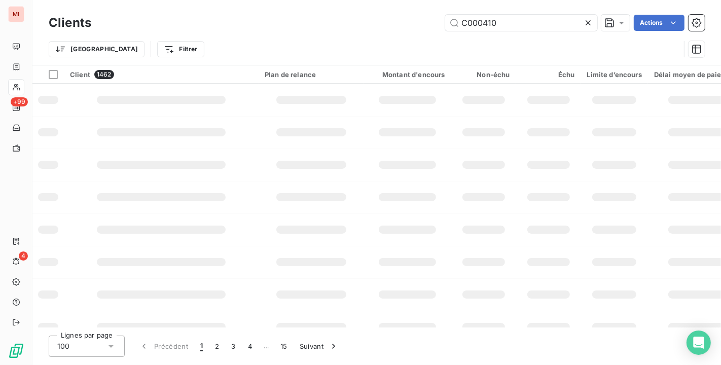
type input "C000410"
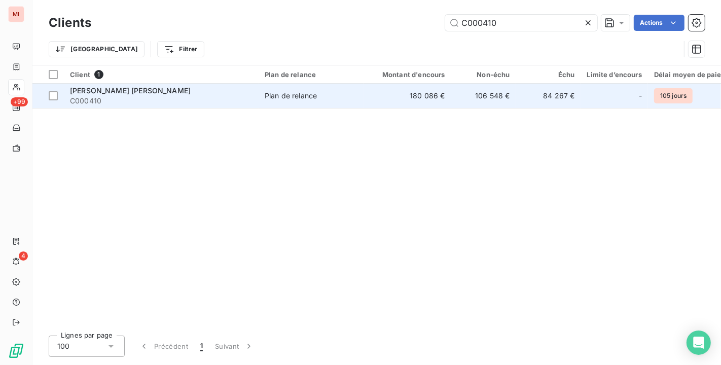
click at [331, 91] on span "Plan de relance" at bounding box center [311, 96] width 93 height 10
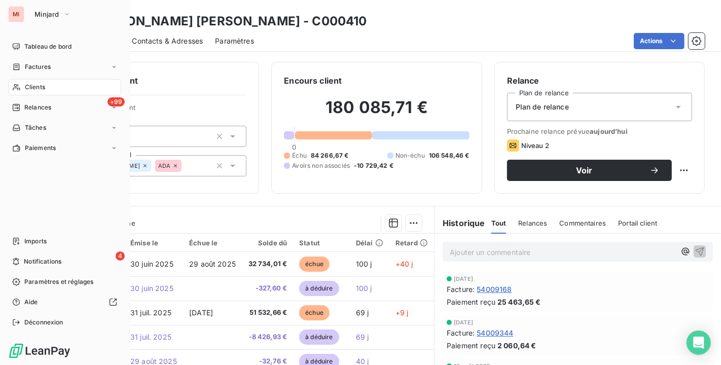
click at [21, 91] on div "Clients" at bounding box center [64, 87] width 113 height 16
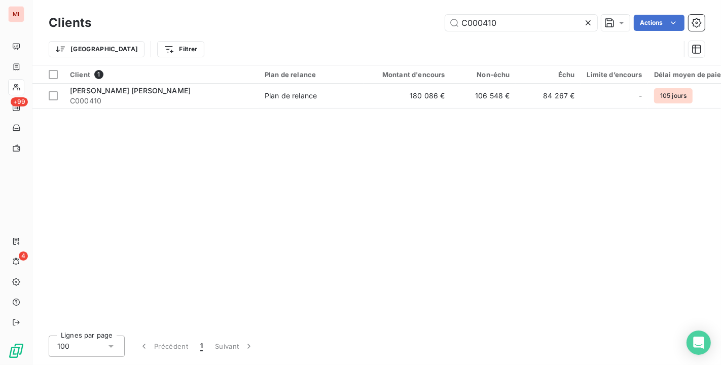
drag, startPoint x: 504, startPoint y: 21, endPoint x: 230, endPoint y: -18, distance: 276.7
click at [230, 0] on html "MI +99 4 Clients C000410 Actions Trier Filtrer Client 1 Plan de relance Montant…" at bounding box center [360, 182] width 721 height 365
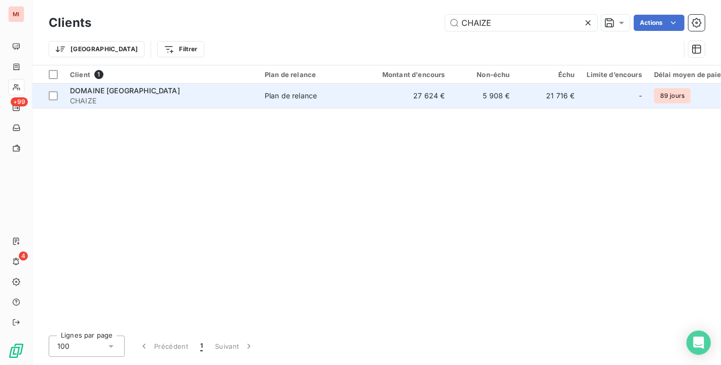
type input "CHAIZE"
click at [224, 96] on span "CHAIZE" at bounding box center [161, 101] width 183 height 10
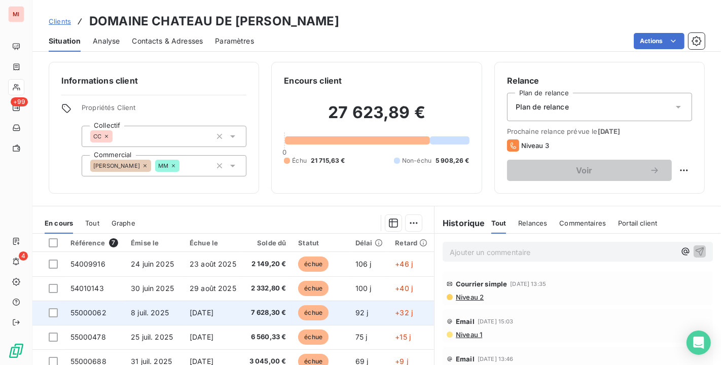
scroll to position [56, 0]
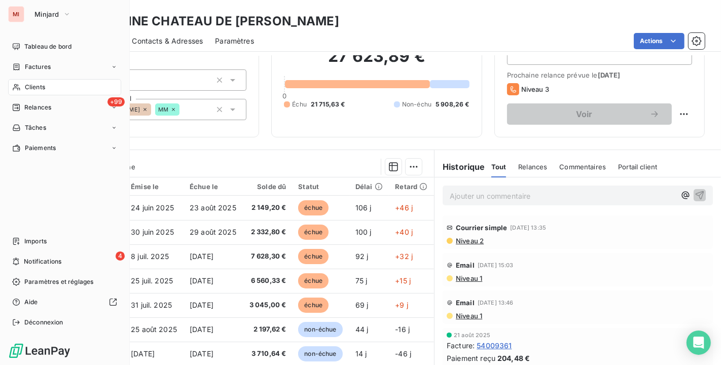
click at [26, 80] on div "Clients" at bounding box center [64, 87] width 113 height 16
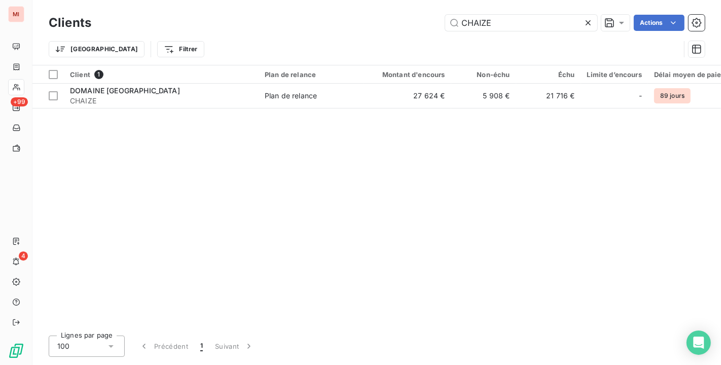
drag, startPoint x: 516, startPoint y: 20, endPoint x: 166, endPoint y: -16, distance: 351.9
click at [166, 0] on html "MI +99 4 Clients CHAIZE Actions Trier Filtrer Client 1 Plan de relance Montant …" at bounding box center [360, 182] width 721 height 365
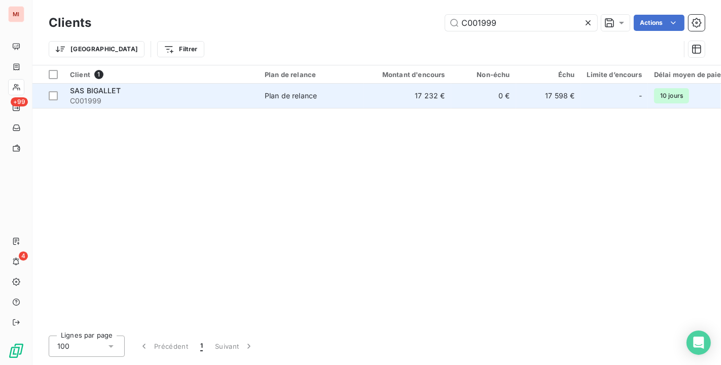
type input "C001999"
click at [268, 97] on div "Plan de relance" at bounding box center [291, 96] width 52 height 10
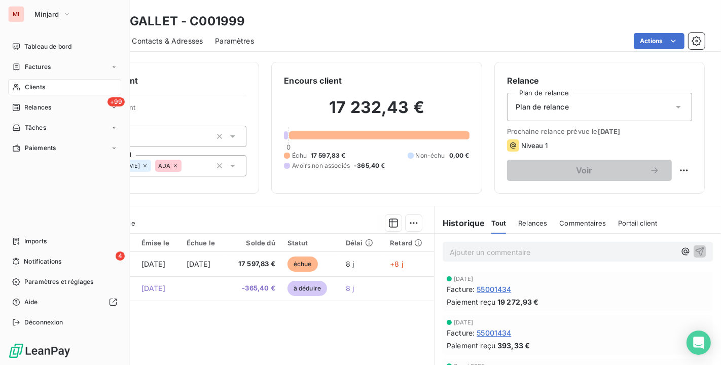
click at [29, 85] on span "Clients" at bounding box center [35, 87] width 20 height 9
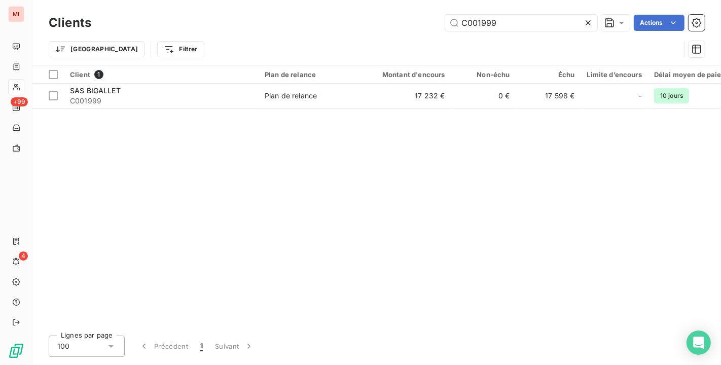
drag, startPoint x: 515, startPoint y: 24, endPoint x: 142, endPoint y: 14, distance: 373.4
click at [142, 15] on div "C001999 Actions" at bounding box center [404, 23] width 602 height 16
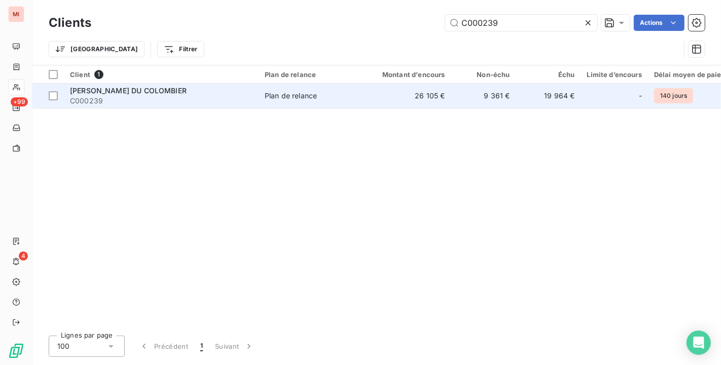
type input "C000239"
click at [213, 99] on span "C000239" at bounding box center [161, 101] width 183 height 10
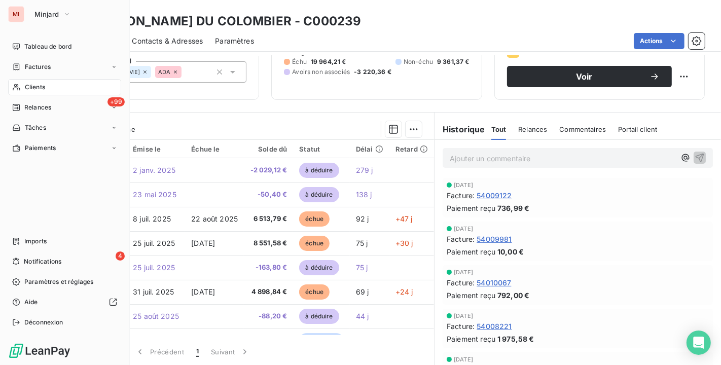
click at [34, 81] on div "Clients" at bounding box center [64, 87] width 113 height 16
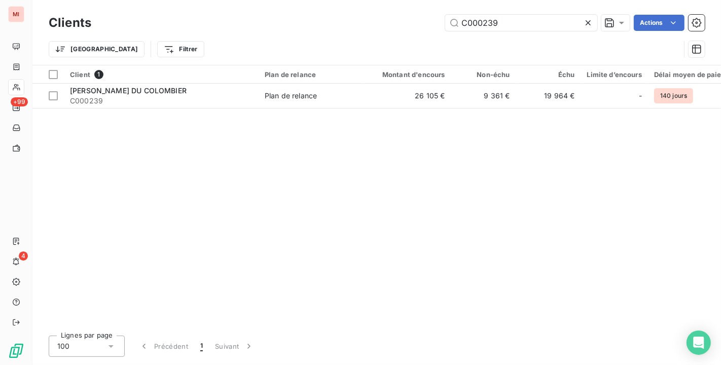
drag, startPoint x: 520, startPoint y: 26, endPoint x: 207, endPoint y: -5, distance: 314.5
click at [207, 0] on html "MI +99 4 Clients C000239 Actions Trier Filtrer Client 1 Plan de relance Montant…" at bounding box center [360, 182] width 721 height 365
type input "[PERSON_NAME]"
click at [205, 109] on div "Client 1 Plan de relance Montant d'encours Non-échu Échu Limite d’encours Délai…" at bounding box center [376, 196] width 689 height 262
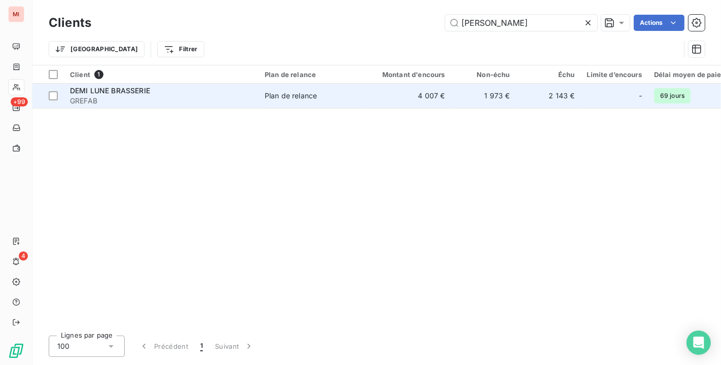
click at [205, 107] on td "DEMI LUNE BRASSERIE GREFAB" at bounding box center [161, 96] width 195 height 24
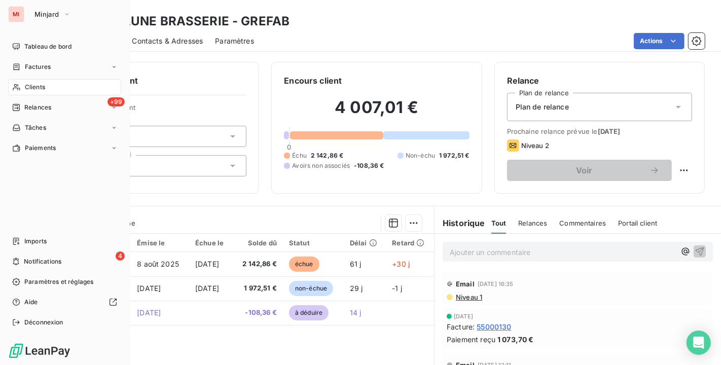
click at [43, 92] on div "Clients" at bounding box center [64, 87] width 113 height 16
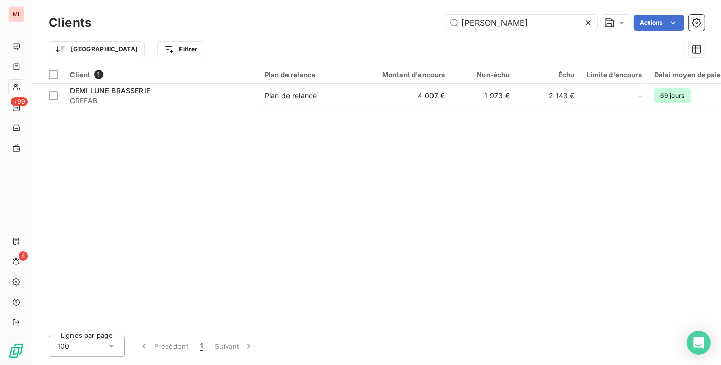
drag, startPoint x: 514, startPoint y: 19, endPoint x: 225, endPoint y: -18, distance: 291.0
click at [225, 0] on html "MI +99 4 Clients DEMI LUN Actions Trier Filtrer Client 1 Plan de relance Montan…" at bounding box center [360, 182] width 721 height 365
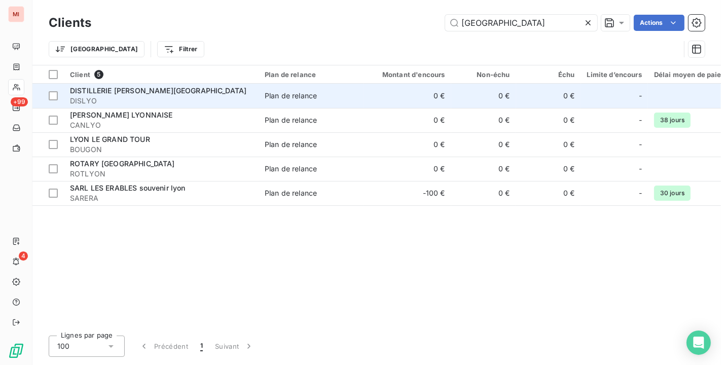
type input "[GEOGRAPHIC_DATA]"
click at [165, 95] on div "DISTILLERIE [PERSON_NAME][GEOGRAPHIC_DATA]" at bounding box center [161, 91] width 183 height 10
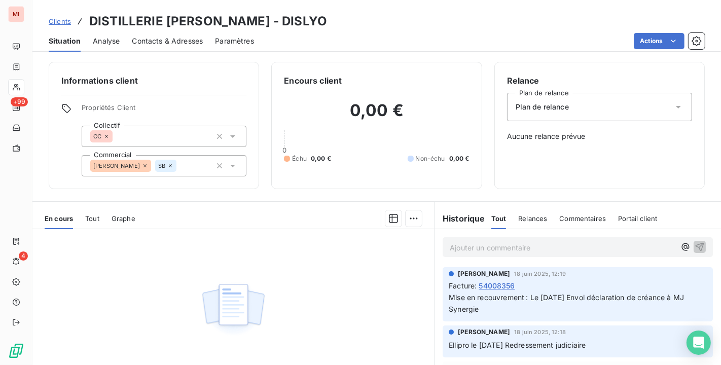
click at [650, 186] on div "Relance Plan de relance Plan de relance Aucune relance prévue" at bounding box center [600, 125] width 210 height 127
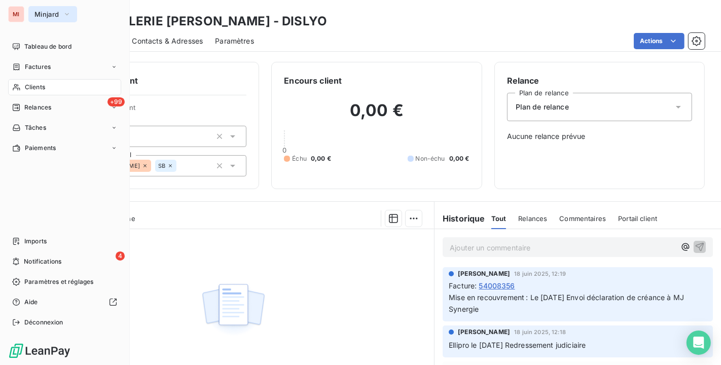
click at [29, 10] on button "Minjard" at bounding box center [52, 14] width 49 height 16
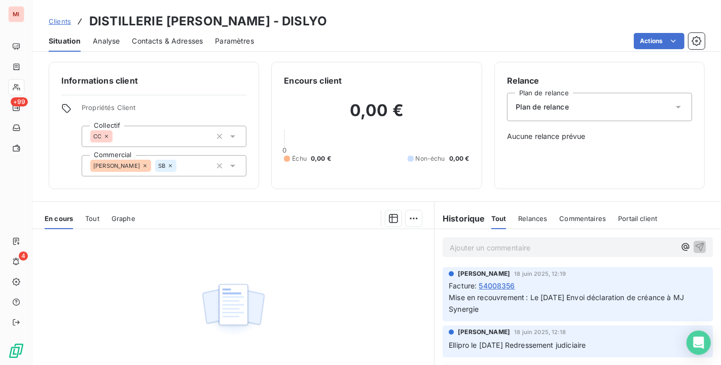
click at [387, 313] on div "Aucune pièce disponible" at bounding box center [233, 326] width 402 height 195
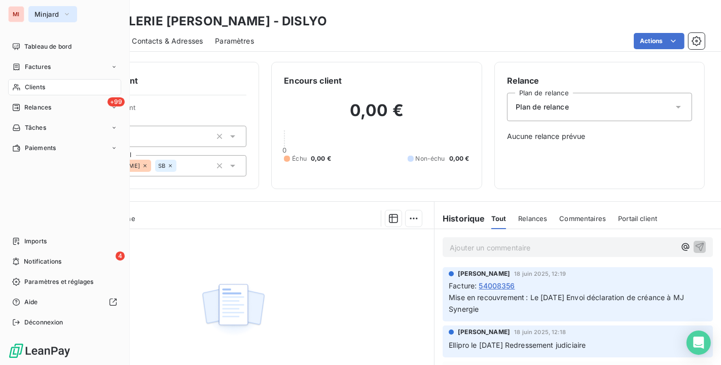
click at [31, 16] on button "Minjard" at bounding box center [52, 14] width 49 height 16
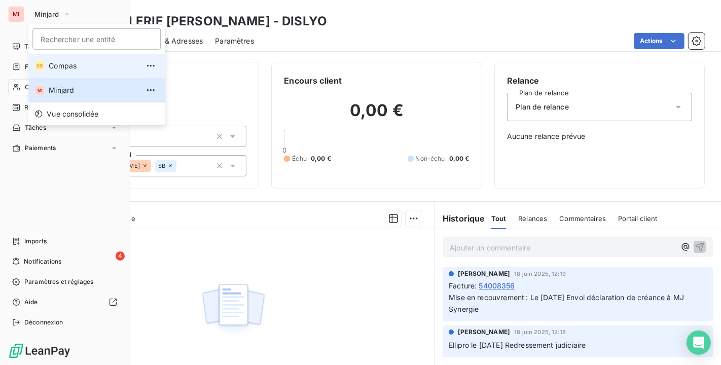
click at [59, 69] on span "Compas" at bounding box center [94, 66] width 90 height 10
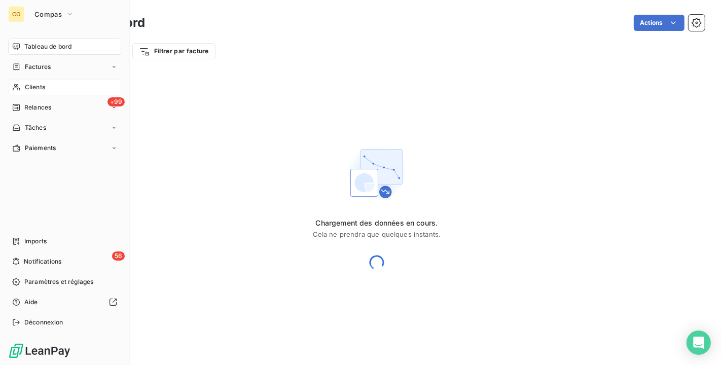
click at [44, 80] on div "Clients" at bounding box center [64, 87] width 113 height 16
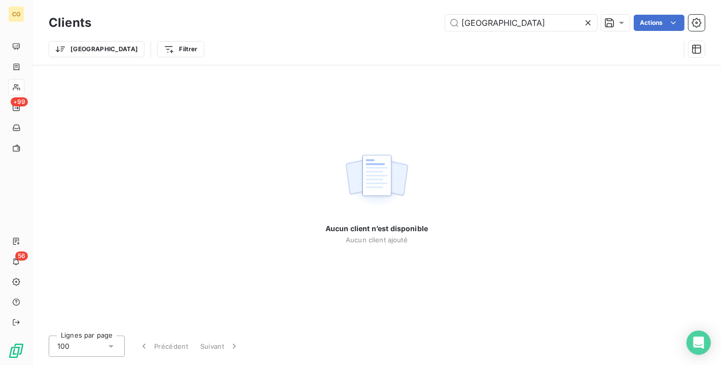
drag, startPoint x: 513, startPoint y: 22, endPoint x: 245, endPoint y: -18, distance: 270.8
click at [245, 0] on html "CO +99 56 Clients LYON Actions Trier Filtrer Aucun client n’est disponible Aucu…" at bounding box center [360, 182] width 721 height 365
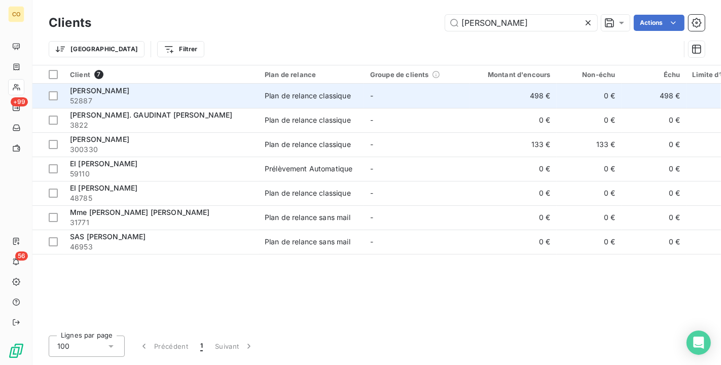
type input "[PERSON_NAME]"
click at [190, 98] on span "52887" at bounding box center [161, 101] width 183 height 10
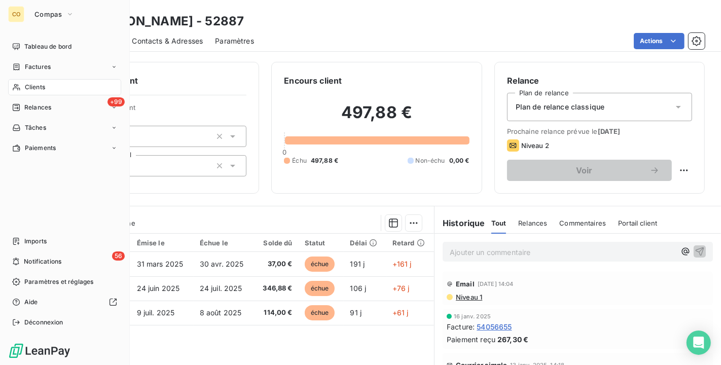
click at [42, 89] on span "Clients" at bounding box center [35, 87] width 20 height 9
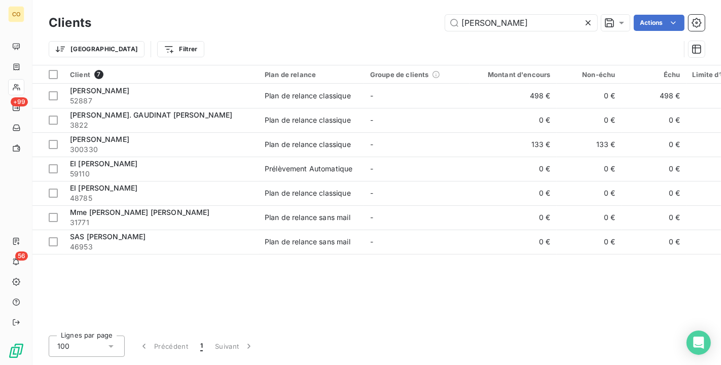
drag, startPoint x: 518, startPoint y: 24, endPoint x: 116, endPoint y: -18, distance: 404.4
click at [116, 0] on html "CO +99 56 Clients [PERSON_NAME] Actions Trier Filtrer Client 7 Plan de relance …" at bounding box center [360, 182] width 721 height 365
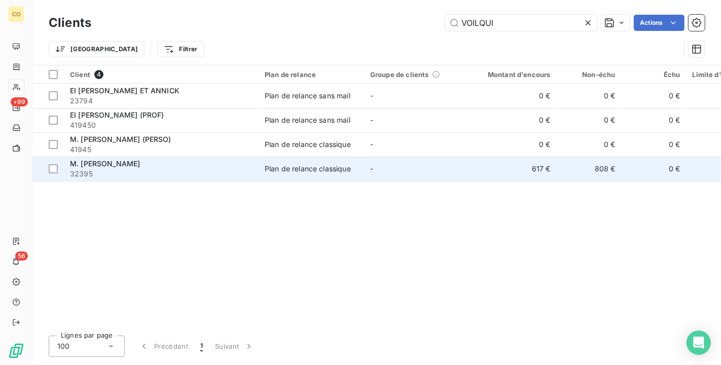
type input "VOILQUI"
click at [171, 169] on span "32395" at bounding box center [161, 174] width 183 height 10
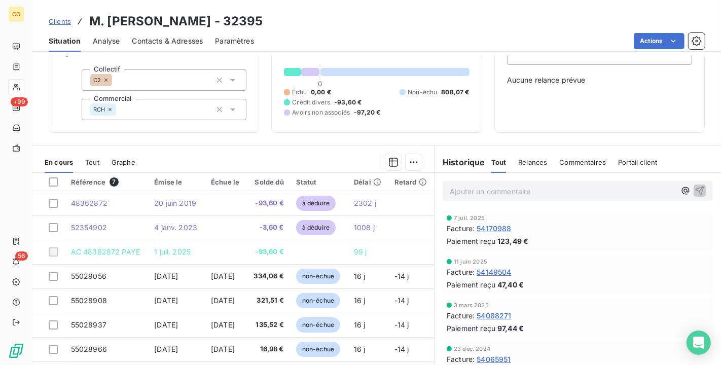
scroll to position [89, 0]
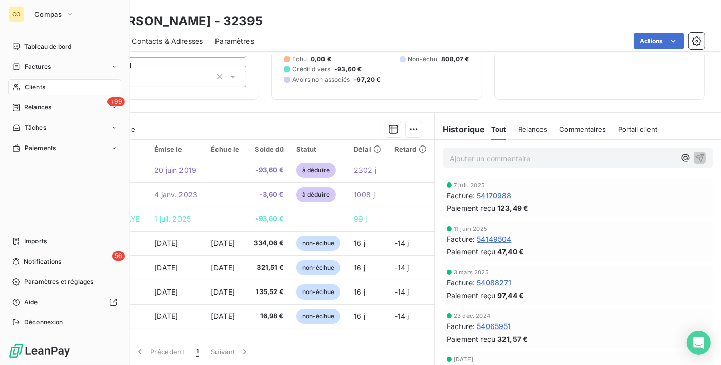
click at [43, 88] on span "Clients" at bounding box center [35, 87] width 20 height 9
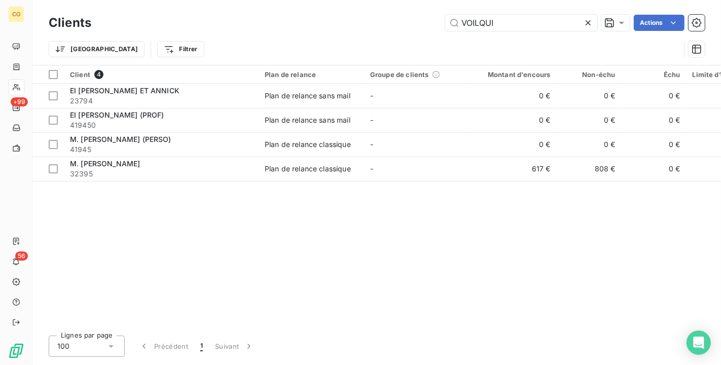
drag, startPoint x: 517, startPoint y: 25, endPoint x: 118, endPoint y: -18, distance: 401.5
click at [118, 0] on html "CO +99 56 Clients VOILQUI Actions Trier Filtrer Client 4 Plan de relance Groupe…" at bounding box center [360, 182] width 721 height 365
type input "S"
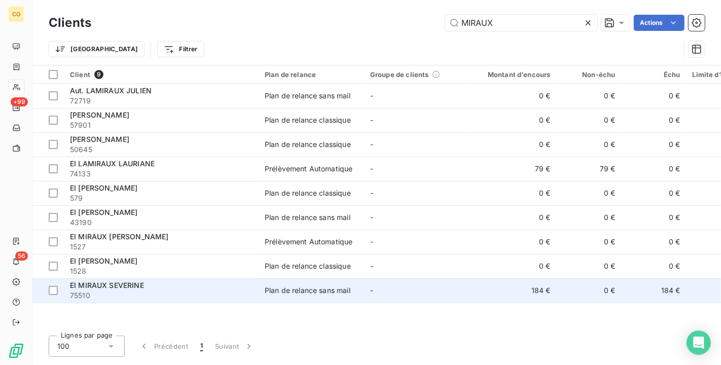
type input "MIRAUX"
click at [232, 291] on span "75510" at bounding box center [161, 296] width 183 height 10
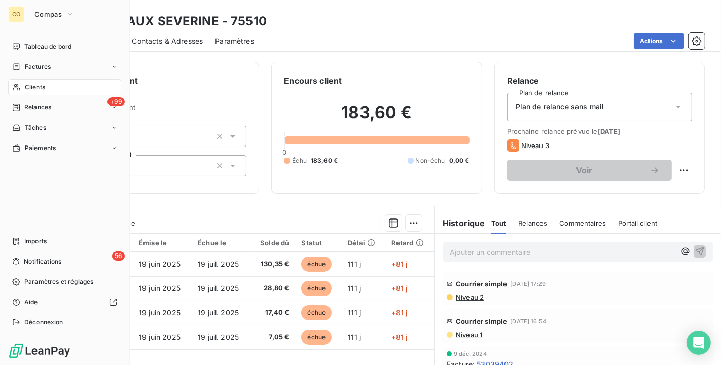
drag, startPoint x: 31, startPoint y: 87, endPoint x: 26, endPoint y: 83, distance: 6.9
click at [26, 83] on span "Clients" at bounding box center [35, 87] width 20 height 9
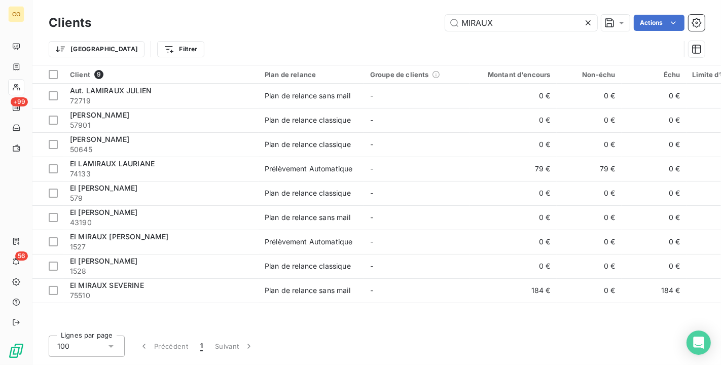
drag, startPoint x: 521, startPoint y: 28, endPoint x: 223, endPoint y: -12, distance: 300.3
click at [223, 0] on html "CO +99 56 Clients MIRAUX Actions Trier Filtrer Client 9 Plan de relance Groupe …" at bounding box center [360, 182] width 721 height 365
click at [582, 22] on div "MIRAUX" at bounding box center [521, 23] width 152 height 16
click at [590, 20] on icon at bounding box center [588, 23] width 10 height 10
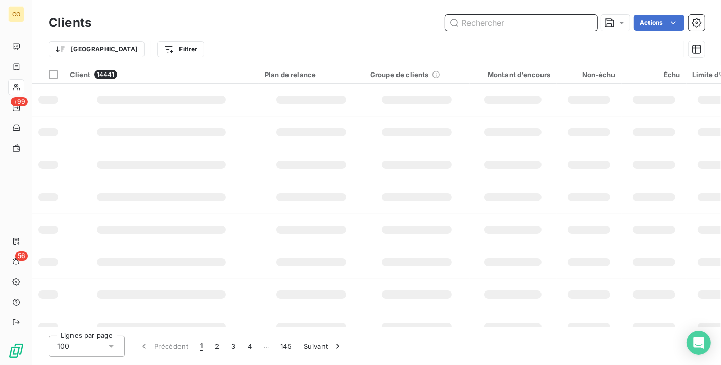
click at [548, 16] on input "text" at bounding box center [521, 23] width 152 height 16
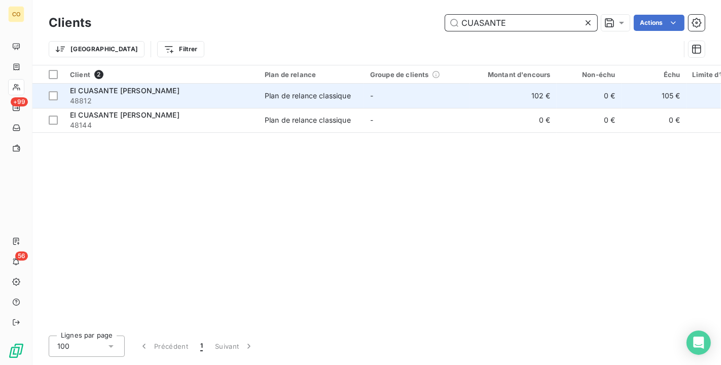
type input "CUASANTE"
click at [496, 88] on td "102 €" at bounding box center [513, 96] width 87 height 24
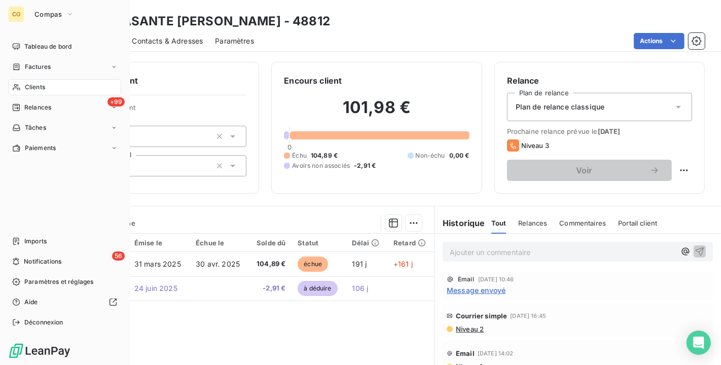
click at [46, 86] on div "Clients" at bounding box center [64, 87] width 113 height 16
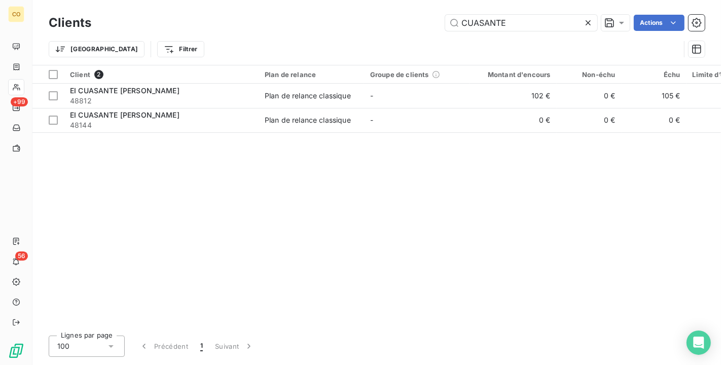
drag, startPoint x: 514, startPoint y: 26, endPoint x: 122, endPoint y: -15, distance: 393.7
click at [122, 0] on html "CO +99 56 Clients CUASANTE Actions Trier Filtrer Client 2 Plan de relance Group…" at bounding box center [360, 182] width 721 height 365
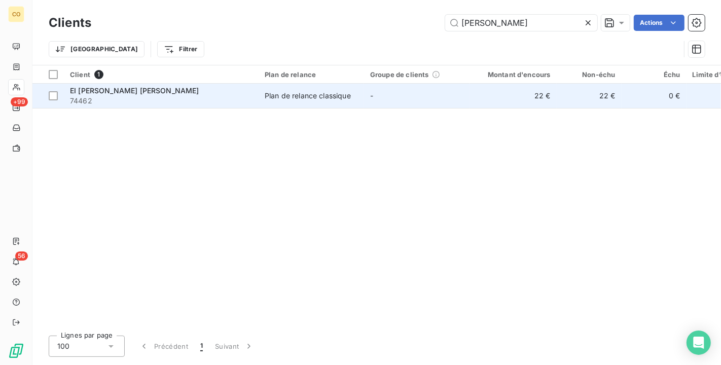
type input "[PERSON_NAME]"
click at [288, 94] on div "Plan de relance classique" at bounding box center [308, 96] width 86 height 10
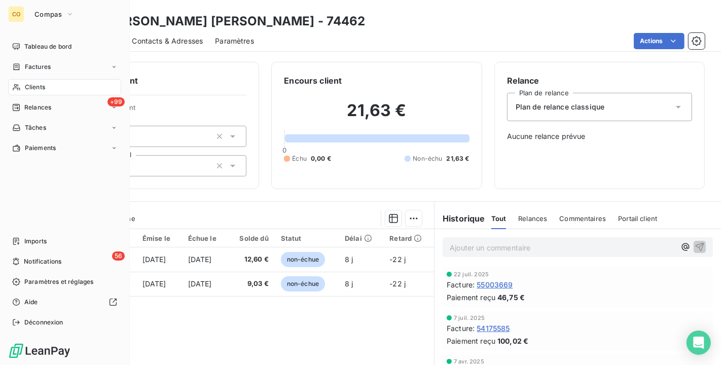
click at [29, 84] on span "Clients" at bounding box center [35, 87] width 20 height 9
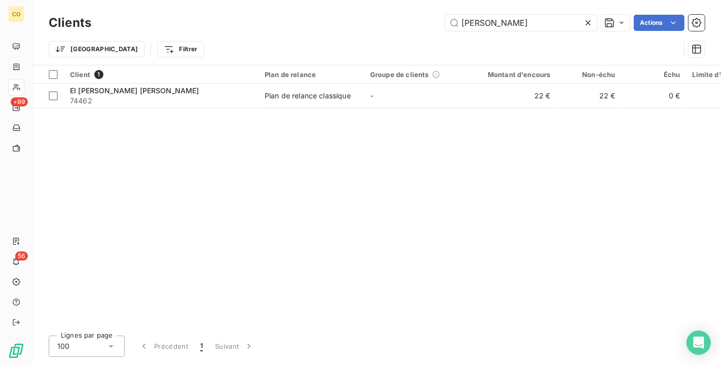
drag, startPoint x: 542, startPoint y: 26, endPoint x: 217, endPoint y: -11, distance: 326.7
click at [217, 0] on html "CO +99 56 Clients [PERSON_NAME] Actions Trier Filtrer Client 1 Plan de relance …" at bounding box center [360, 182] width 721 height 365
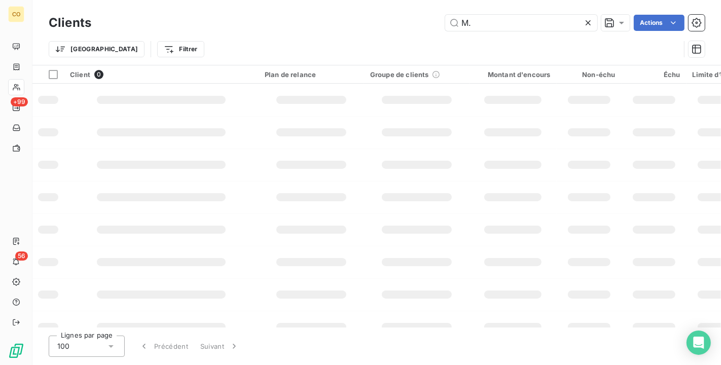
type input "M"
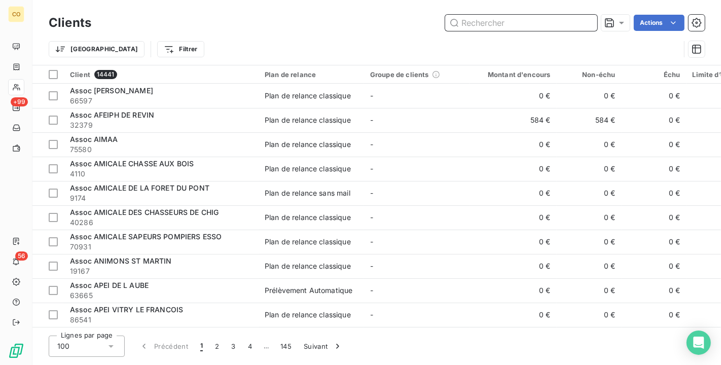
click at [462, 23] on input "text" at bounding box center [521, 23] width 152 height 16
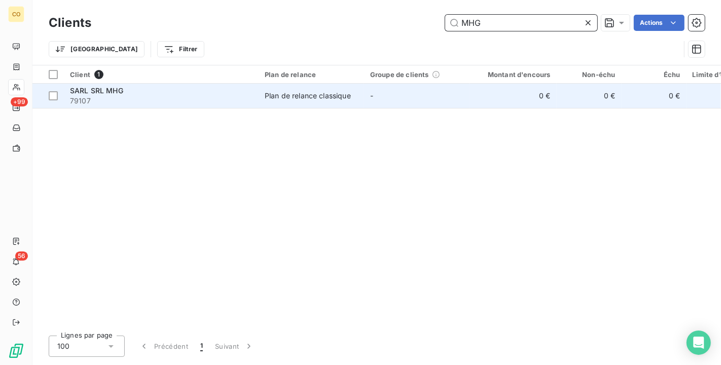
type input "MHG"
click at [465, 91] on td "-" at bounding box center [416, 96] width 105 height 24
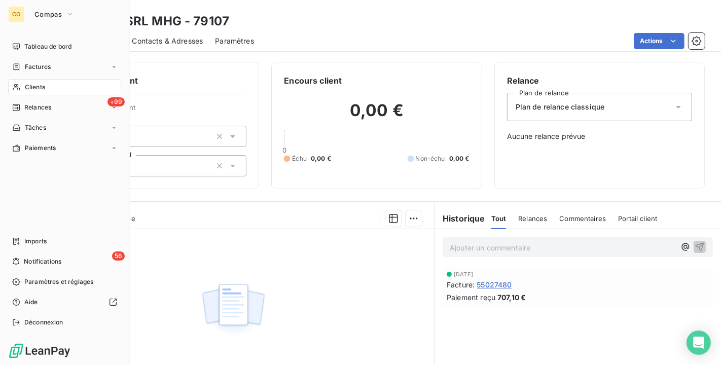
click at [31, 88] on span "Clients" at bounding box center [35, 87] width 20 height 9
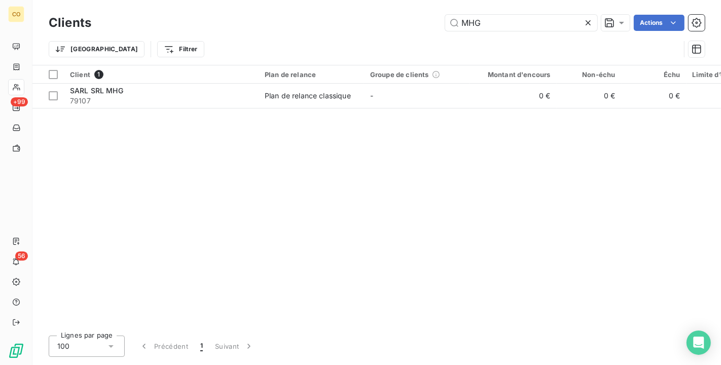
drag, startPoint x: 513, startPoint y: 21, endPoint x: 116, endPoint y: -18, distance: 398.6
click at [116, 0] on html "CO +99 56 Clients MHG Actions Trier Filtrer Client 1 Plan de relance Groupe de …" at bounding box center [360, 182] width 721 height 365
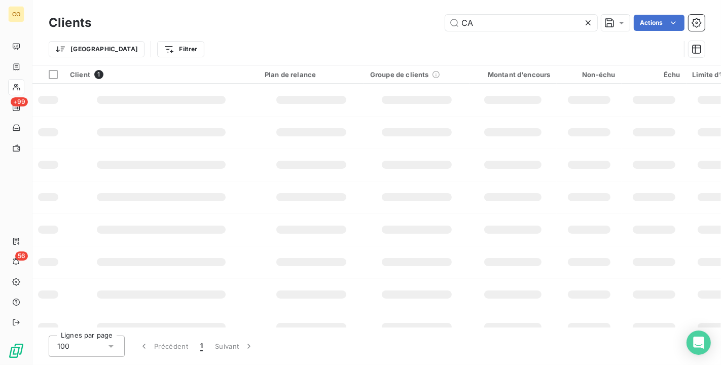
type input "C"
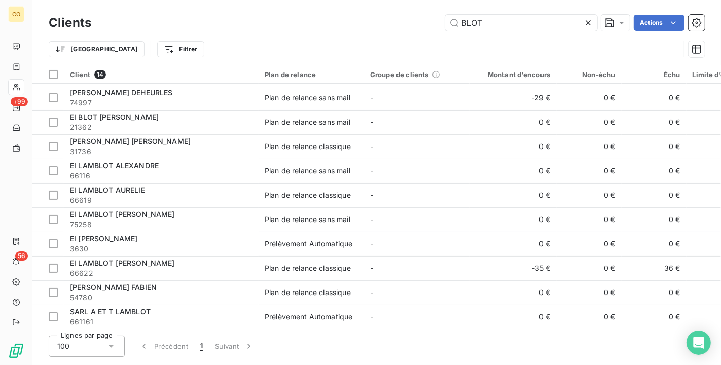
scroll to position [100, 0]
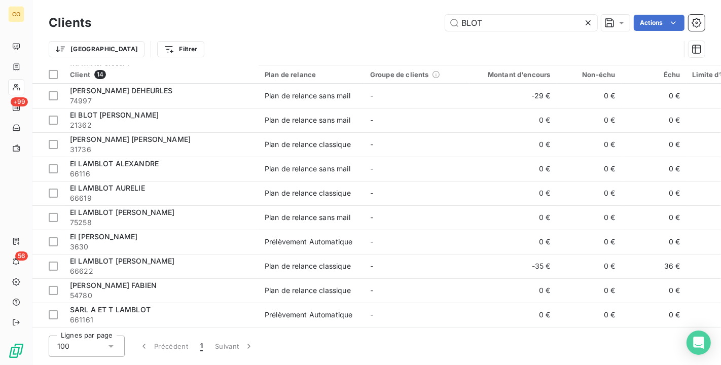
type input "BLOT"
click at [584, 20] on icon at bounding box center [588, 23] width 10 height 10
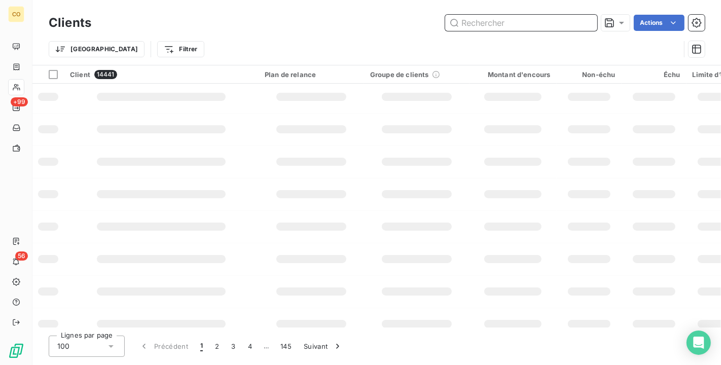
click at [549, 17] on input "text" at bounding box center [521, 23] width 152 height 16
type input "D"
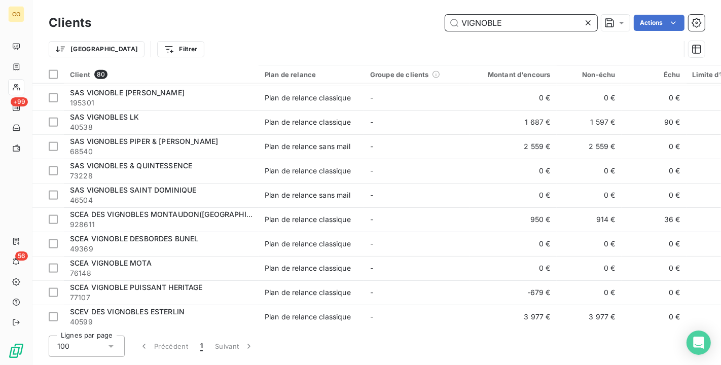
scroll to position [1127, 0]
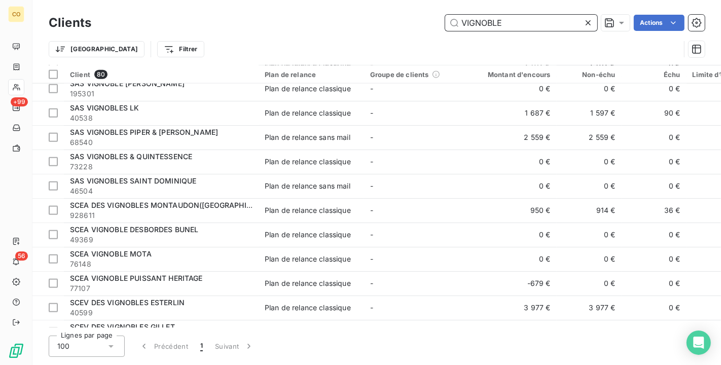
drag, startPoint x: 517, startPoint y: 21, endPoint x: 250, endPoint y: 4, distance: 268.3
click at [249, 5] on div "Clients VIGNOBLE Actions Trier Filtrer" at bounding box center [376, 32] width 689 height 65
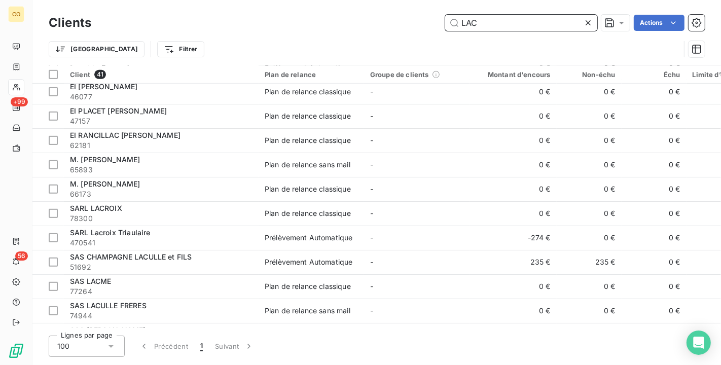
scroll to position [533, 0]
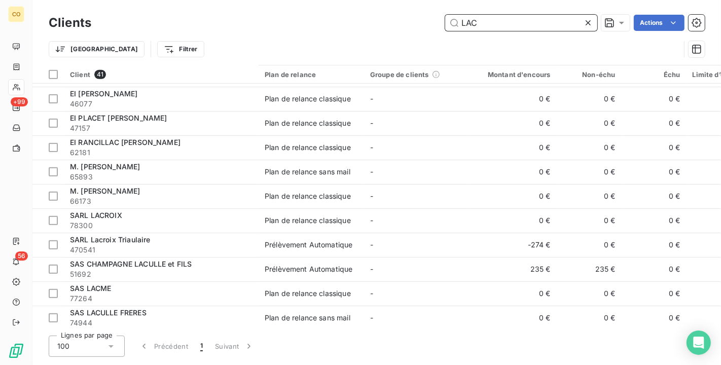
drag, startPoint x: 510, startPoint y: 19, endPoint x: 227, endPoint y: -18, distance: 285.5
click at [227, 0] on html "CO +99 56 Clients LAC Actions Trier Filtrer Client 41 Plan de relance Groupe de…" at bounding box center [360, 182] width 721 height 365
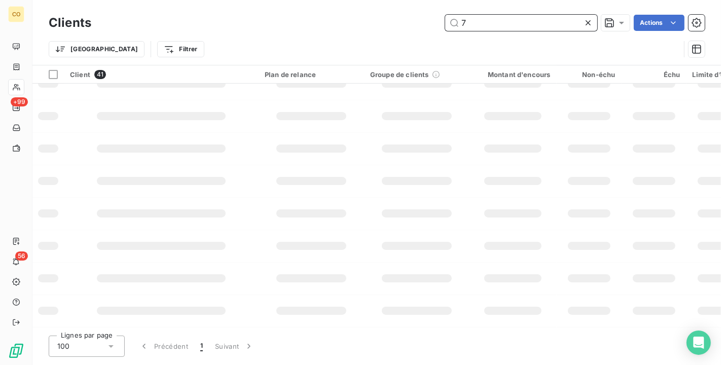
scroll to position [246, 0]
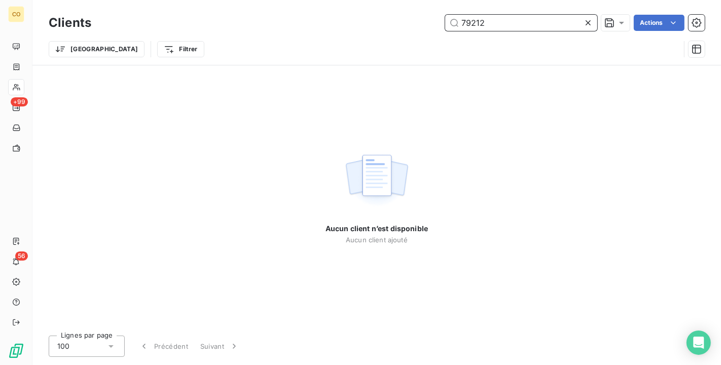
type input "79212"
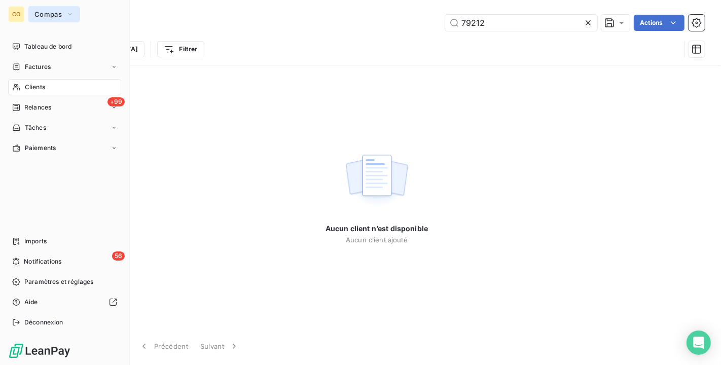
click at [49, 11] on span "Compas" at bounding box center [47, 14] width 27 height 8
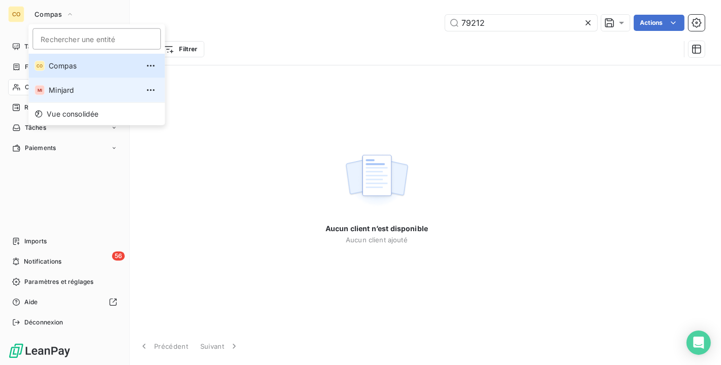
click at [67, 80] on li "MI Minjard" at bounding box center [96, 90] width 136 height 24
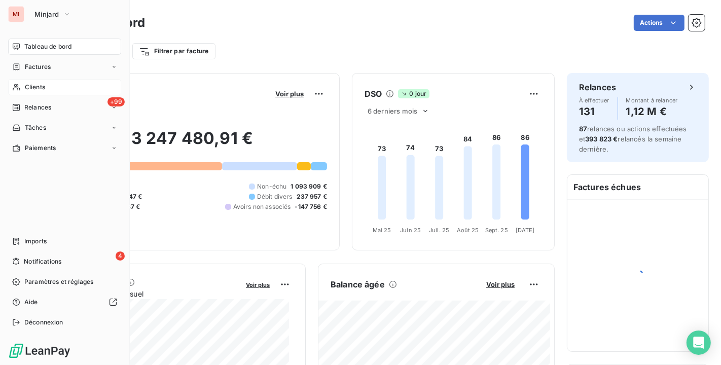
click at [23, 82] on div "Clients" at bounding box center [64, 87] width 113 height 16
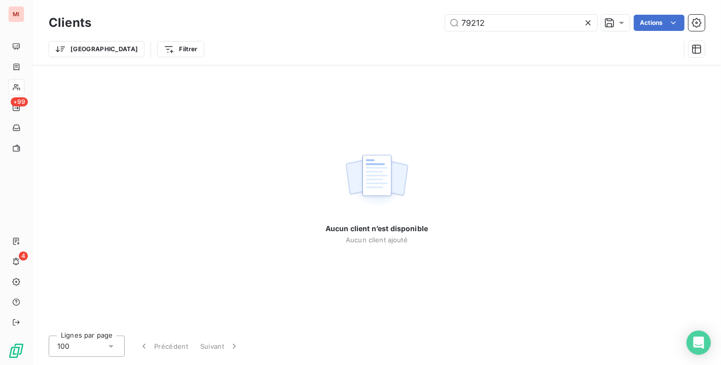
drag, startPoint x: 537, startPoint y: 26, endPoint x: 276, endPoint y: -18, distance: 264.4
click at [276, 0] on html "MI +99 4 Clients 79212 Actions Trier Filtrer Aucun client n’est disponible Aucu…" at bounding box center [360, 182] width 721 height 365
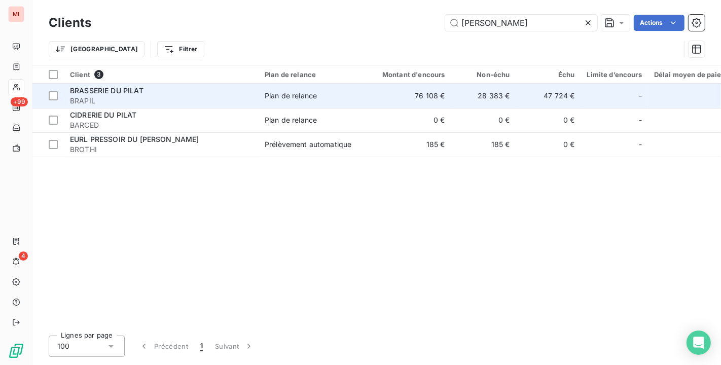
type input "[PERSON_NAME]"
click at [209, 101] on span "BRAPIL" at bounding box center [161, 101] width 183 height 10
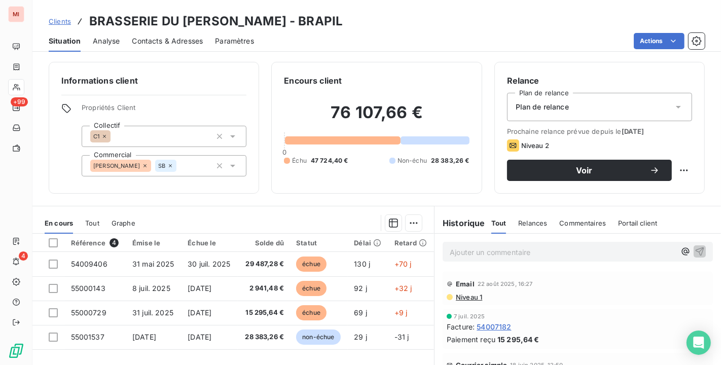
scroll to position [56, 0]
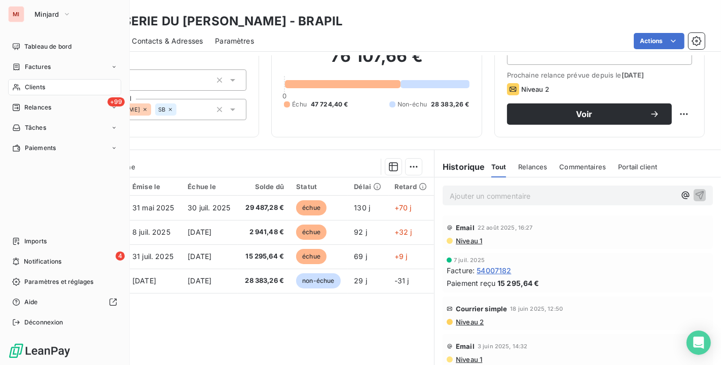
click at [26, 88] on span "Clients" at bounding box center [35, 87] width 20 height 9
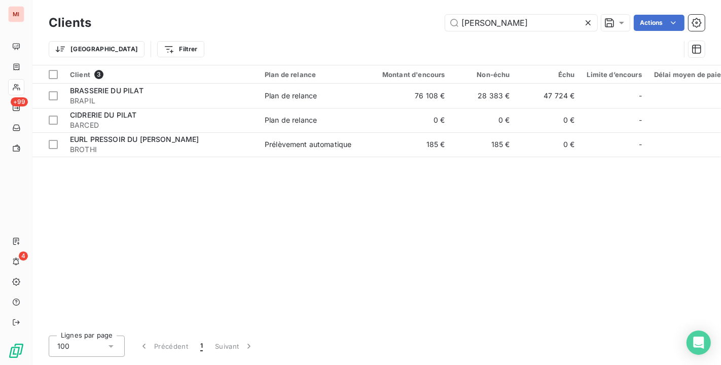
drag, startPoint x: 504, startPoint y: 17, endPoint x: 346, endPoint y: -10, distance: 160.0
click at [346, 0] on html "MI +99 4 Clients [PERSON_NAME] Actions Trier Filtrer Client 3 Plan de relance M…" at bounding box center [360, 182] width 721 height 365
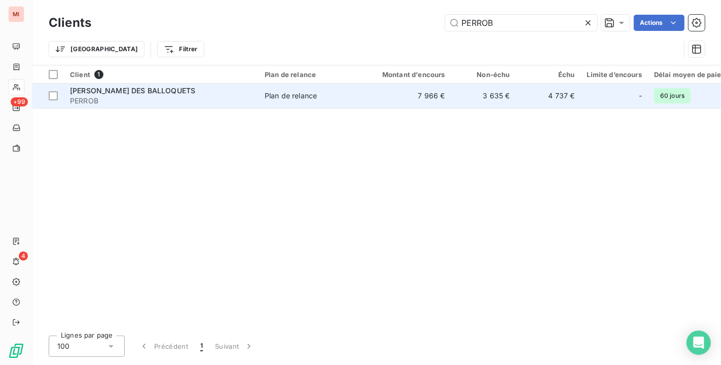
type input "PERROB"
click at [310, 90] on td "Plan de relance" at bounding box center [311, 96] width 105 height 24
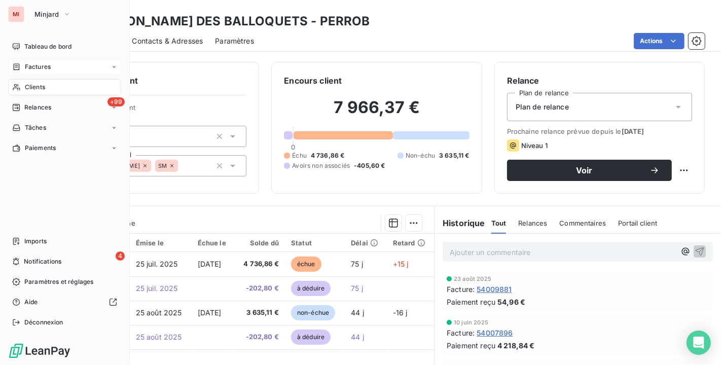
click at [24, 68] on div "Factures" at bounding box center [31, 66] width 39 height 9
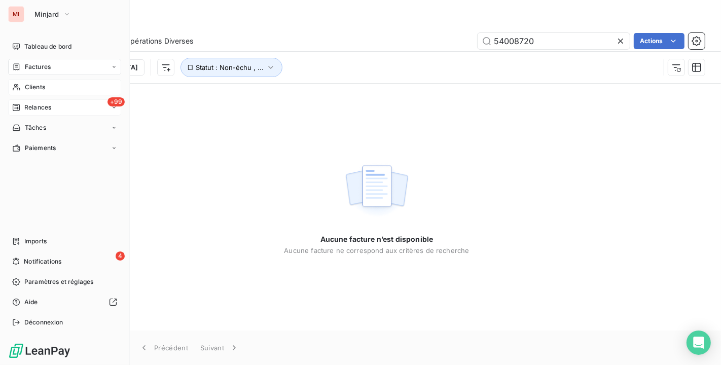
click at [38, 104] on span "Relances" at bounding box center [37, 107] width 27 height 9
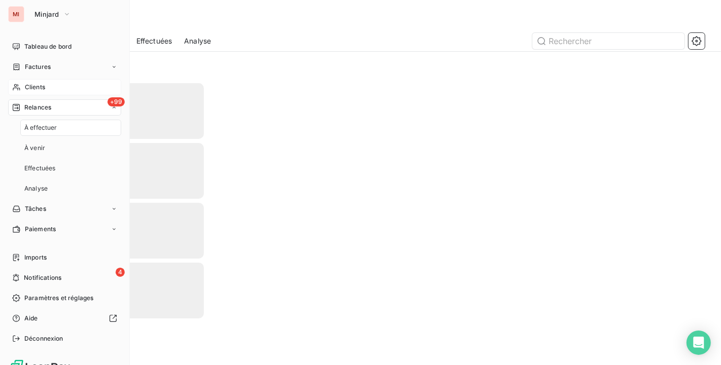
click at [37, 88] on span "Clients" at bounding box center [35, 87] width 20 height 9
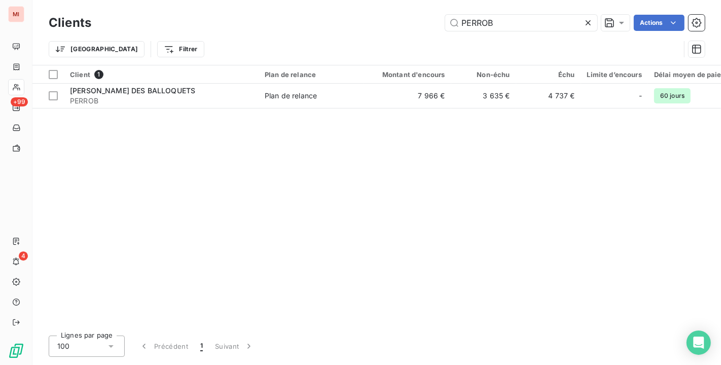
drag, startPoint x: 546, startPoint y: 16, endPoint x: 246, endPoint y: -18, distance: 302.2
click at [246, 0] on html "MI +99 4 Clients PERROB Actions Trier Filtrer Client 1 Plan de relance Montant …" at bounding box center [360, 182] width 721 height 365
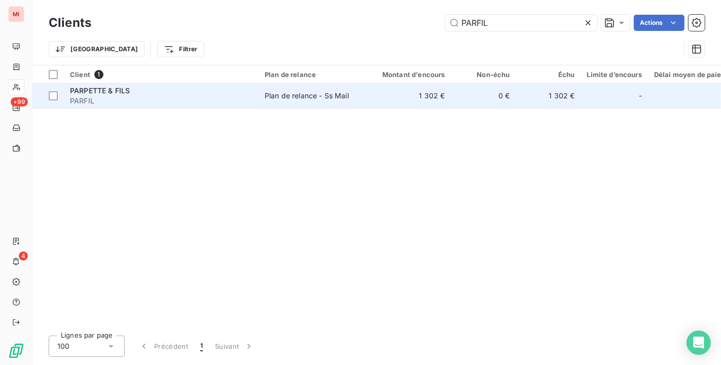
type input "PARFIL"
click at [148, 102] on span "PARFIL" at bounding box center [161, 101] width 183 height 10
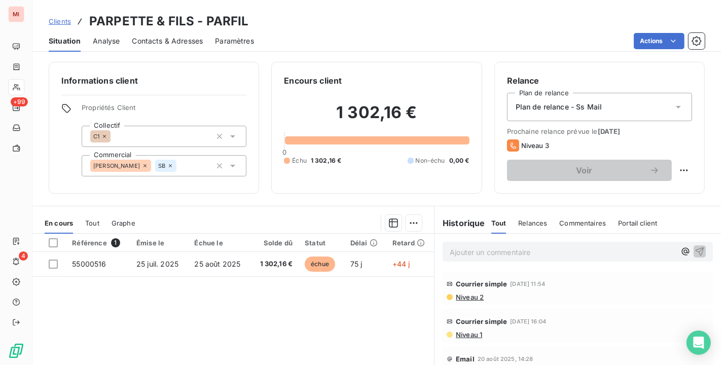
click at [465, 298] on span "Niveau 2" at bounding box center [469, 297] width 29 height 8
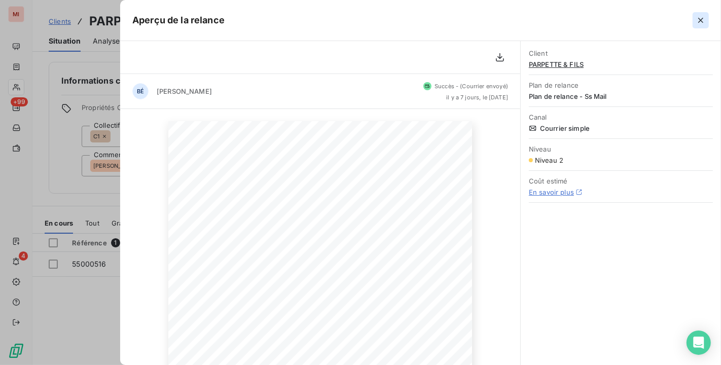
click at [696, 18] on icon "button" at bounding box center [701, 20] width 10 height 10
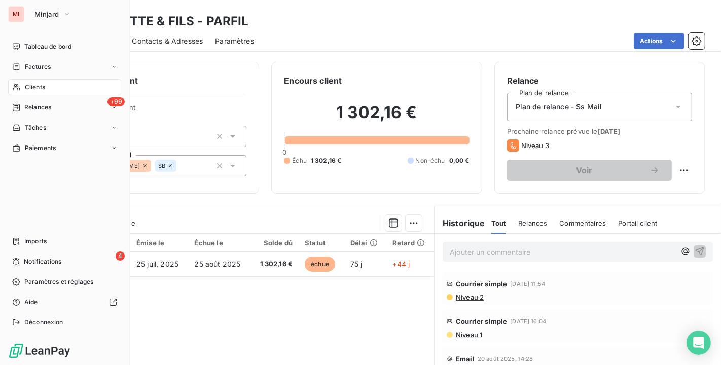
click at [29, 89] on span "Clients" at bounding box center [35, 87] width 20 height 9
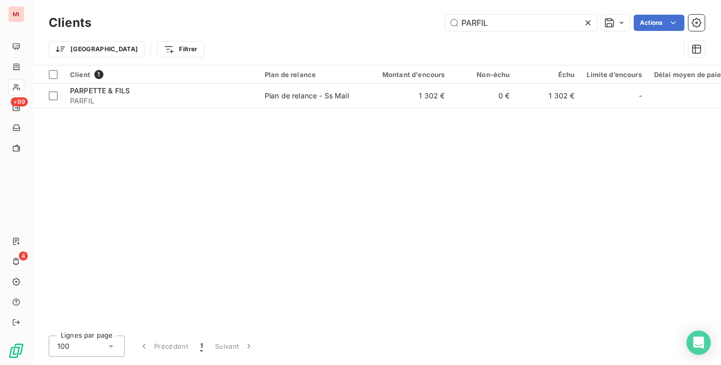
drag, startPoint x: 506, startPoint y: 27, endPoint x: 195, endPoint y: -18, distance: 314.7
click at [195, 0] on html "MI +99 4 Clients PARFIL Actions Trier Filtrer Client 1 Plan de relance Montant …" at bounding box center [360, 182] width 721 height 365
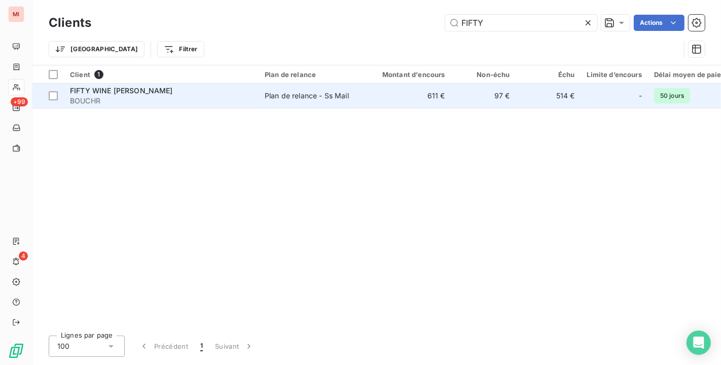
type input "FIFTY"
click at [204, 102] on span "BOUCHR" at bounding box center [161, 101] width 183 height 10
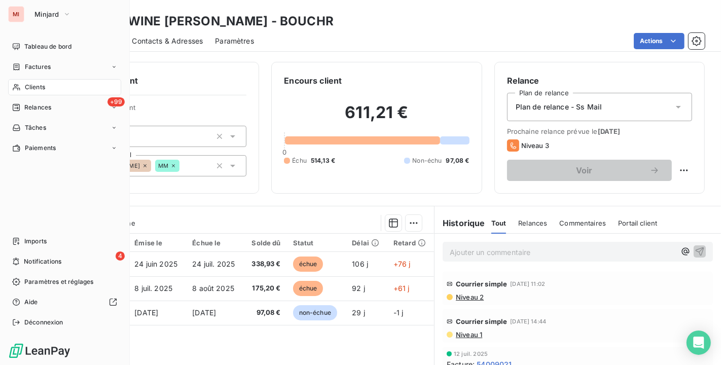
click at [39, 89] on span "Clients" at bounding box center [35, 87] width 20 height 9
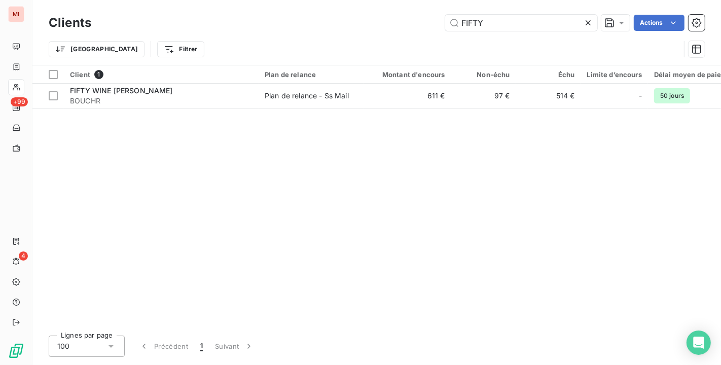
drag, startPoint x: 496, startPoint y: 23, endPoint x: 149, endPoint y: -12, distance: 349.2
click at [149, 0] on html "MI +99 4 Clients FIFTY Actions Trier Filtrer Client 1 Plan de relance Montant d…" at bounding box center [360, 182] width 721 height 365
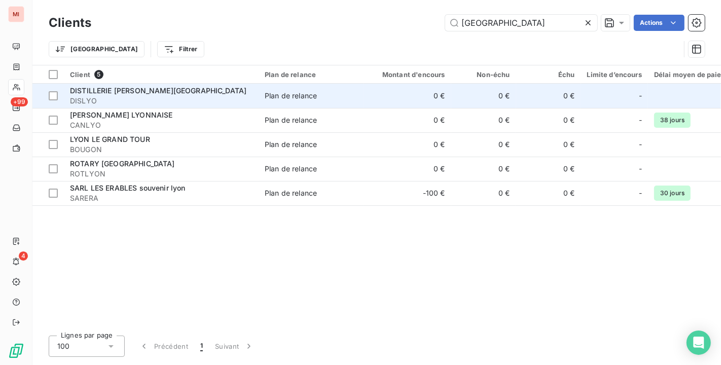
type input "[GEOGRAPHIC_DATA]"
click at [126, 86] on span "DISTILLERIE [PERSON_NAME][GEOGRAPHIC_DATA]" at bounding box center [158, 90] width 176 height 9
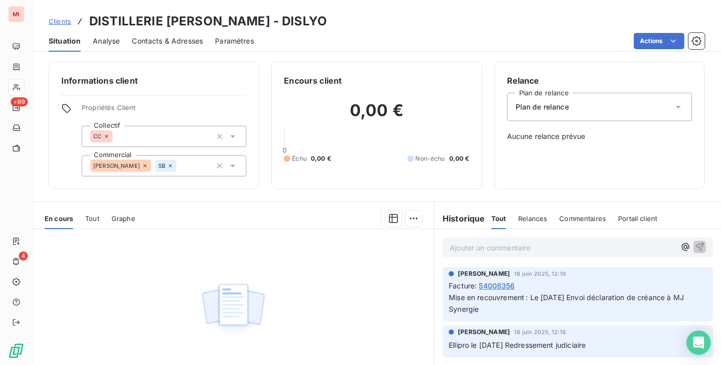
click at [581, 46] on div "Actions" at bounding box center [485, 41] width 439 height 16
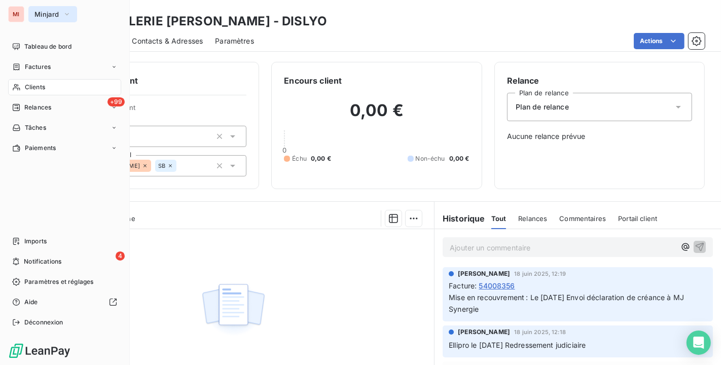
click at [30, 10] on button "Minjard" at bounding box center [52, 14] width 49 height 16
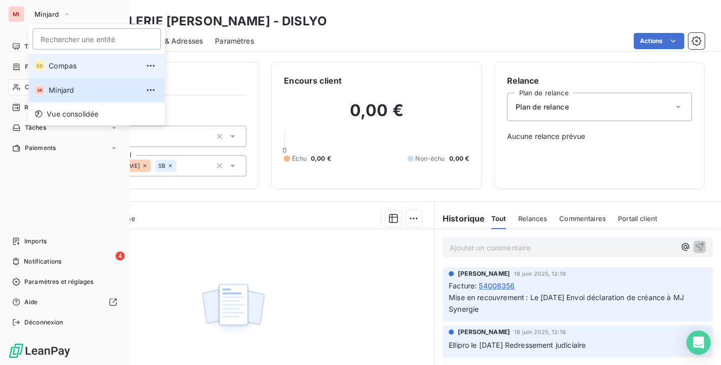
click at [56, 65] on span "Compas" at bounding box center [94, 66] width 90 height 10
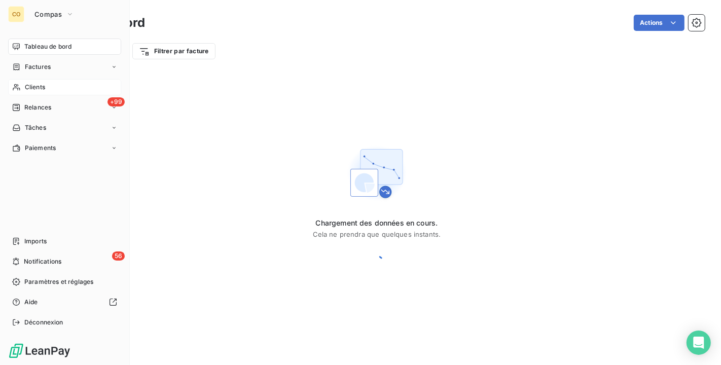
click at [41, 90] on span "Clients" at bounding box center [35, 87] width 20 height 9
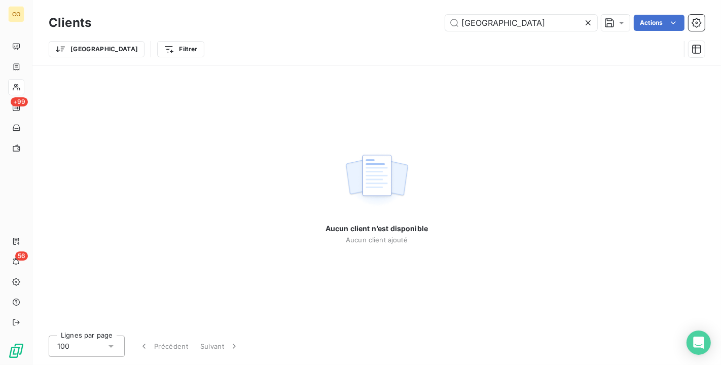
drag, startPoint x: 505, startPoint y: 24, endPoint x: 276, endPoint y: -1, distance: 230.1
click at [276, 0] on html "CO +99 56 Clients lyon Actions Trier Filtrer Aucun client n’est disponible Aucu…" at bounding box center [360, 182] width 721 height 365
drag, startPoint x: 510, startPoint y: 26, endPoint x: 298, endPoint y: -10, distance: 215.0
click at [298, 0] on html "CO +99 56 Clients GACOIN Actions Trier Filtrer Aucun client n’est disponible Au…" at bounding box center [360, 182] width 721 height 365
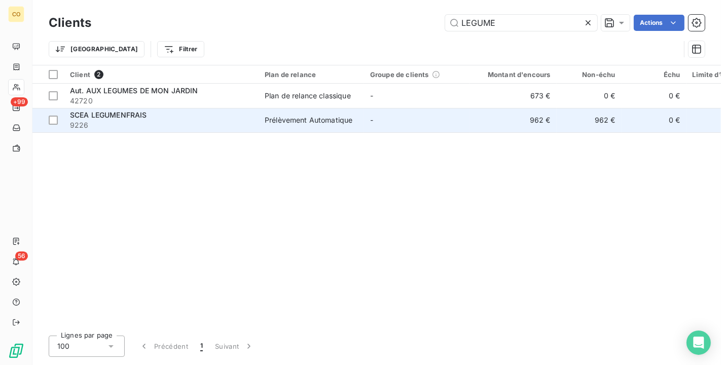
type input "LEGUME"
click at [237, 120] on span "9226" at bounding box center [161, 125] width 183 height 10
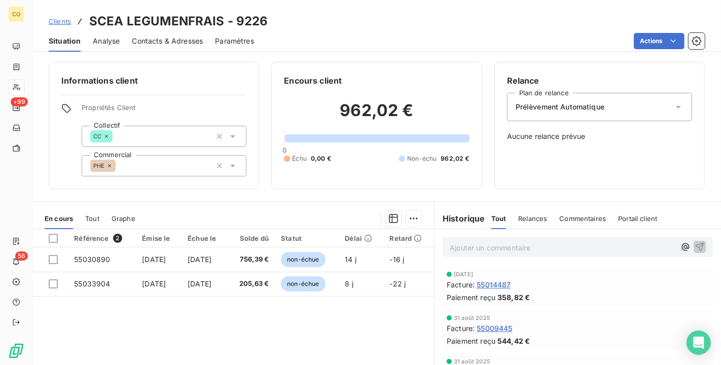
click at [194, 43] on span "Contacts & Adresses" at bounding box center [167, 41] width 71 height 10
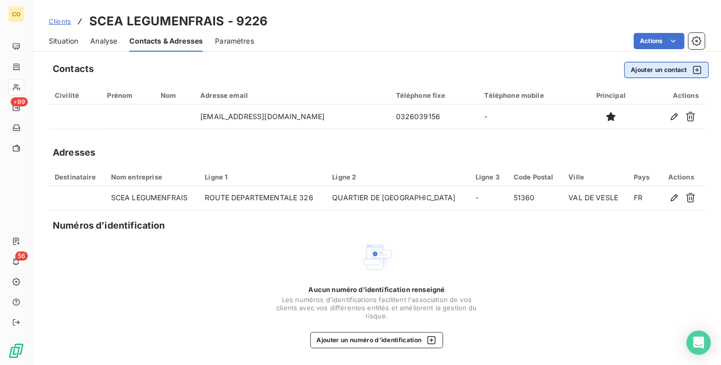
click at [666, 71] on button "Ajouter un contact" at bounding box center [666, 70] width 85 height 16
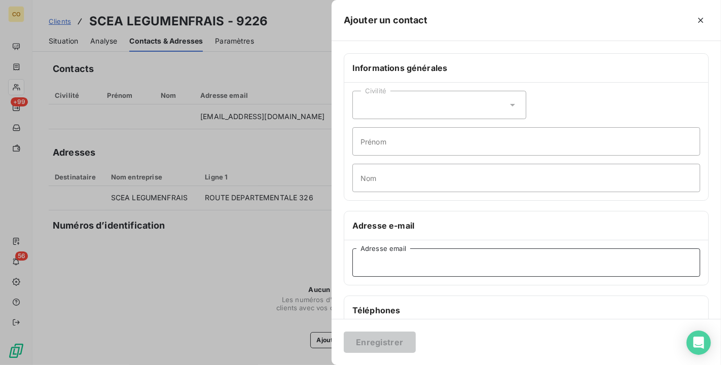
click at [406, 260] on input "Adresse email" at bounding box center [526, 263] width 348 height 28
click at [400, 261] on input "Adresse email" at bounding box center [526, 263] width 348 height 28
paste input "[EMAIL_ADDRESS][DOMAIN_NAME]"
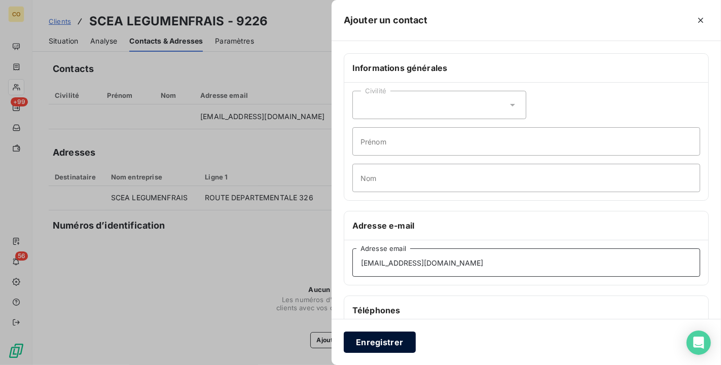
type input "[EMAIL_ADDRESS][DOMAIN_NAME]"
click at [385, 339] on button "Enregistrer" at bounding box center [380, 342] width 72 height 21
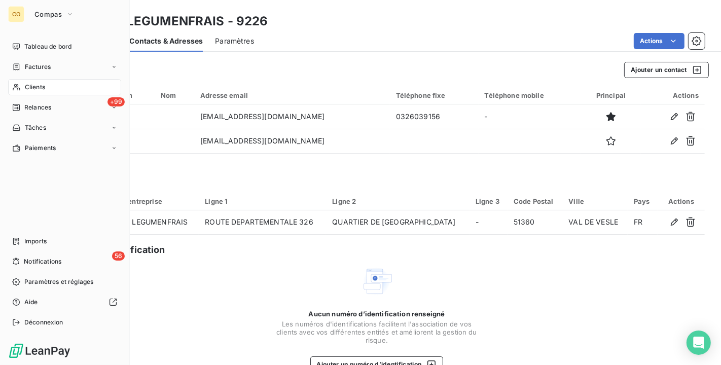
click at [26, 86] on span "Clients" at bounding box center [35, 87] width 20 height 9
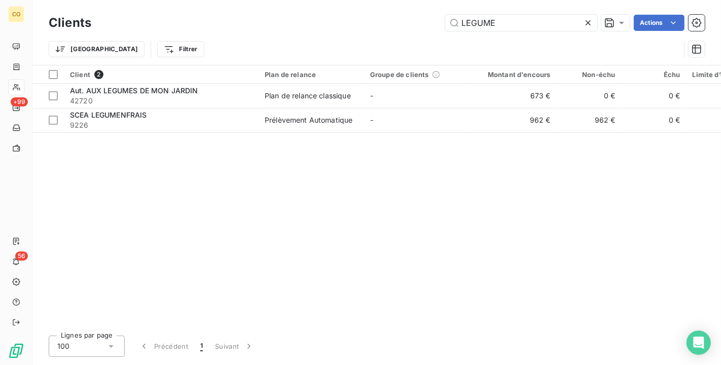
drag, startPoint x: 512, startPoint y: 22, endPoint x: 284, endPoint y: -9, distance: 229.9
click at [284, 0] on html "CO +99 56 Clients LEGUME Actions Trier Filtrer Client 2 Plan de relance Groupe …" at bounding box center [360, 182] width 721 height 365
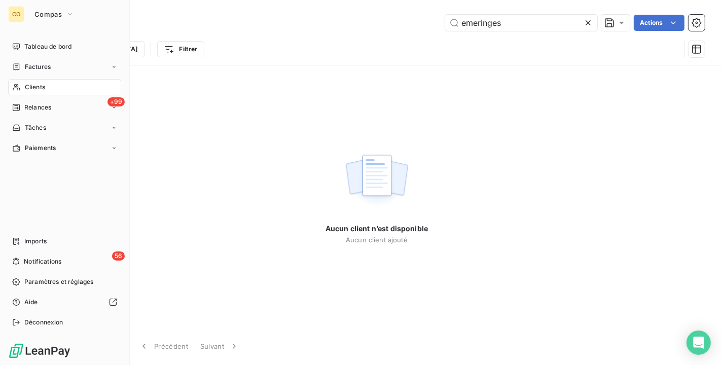
type input "emeringes"
click at [31, 14] on button "Compas" at bounding box center [54, 14] width 52 height 16
